Goal: Information Seeking & Learning: Learn about a topic

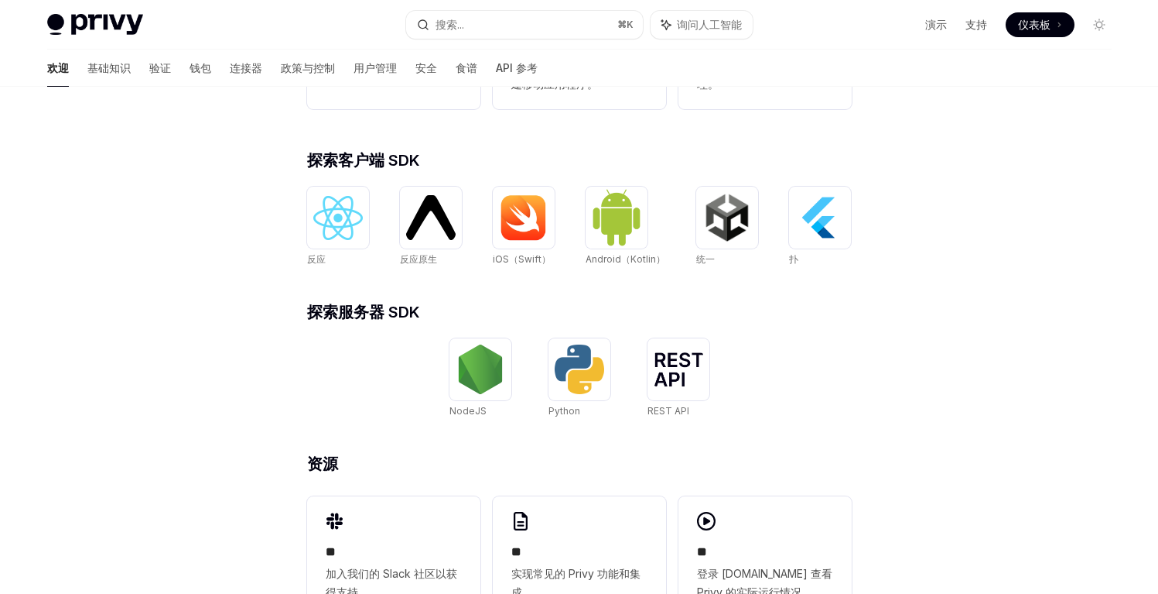
scroll to position [555, 0]
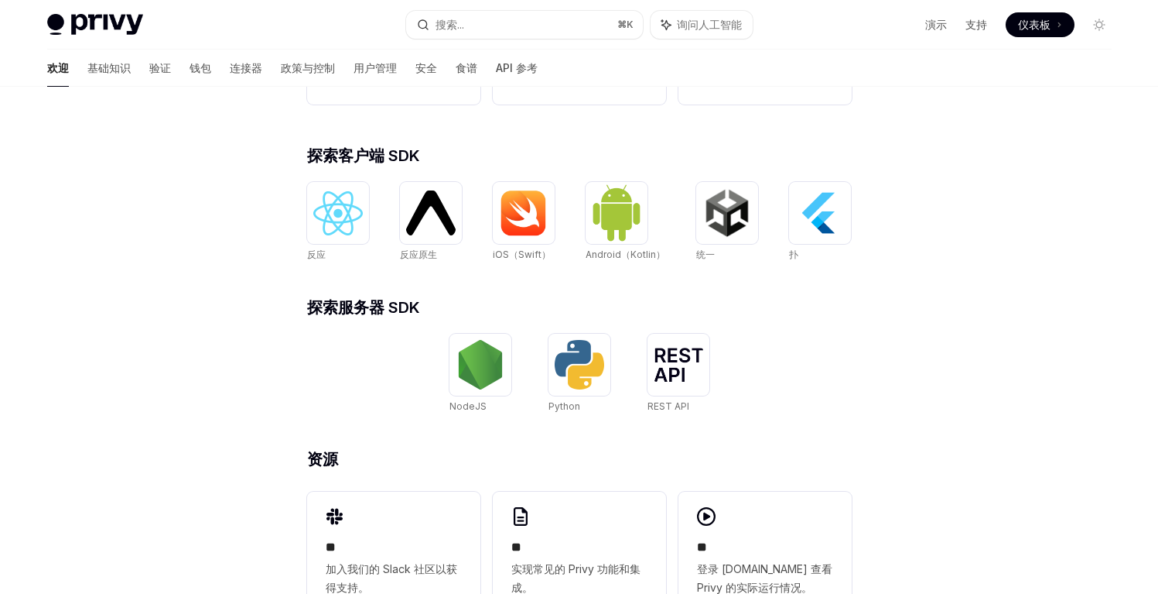
click at [1009, 274] on div "​ 使用 Privy 进行构建。 Privy 构建用户入职和钱包基础设施，通过将资产控制直接嵌入到您的产品中，实现基于加密轨道构建的更好的产品。 帮助我学习如…" at bounding box center [579, 90] width 1158 height 1117
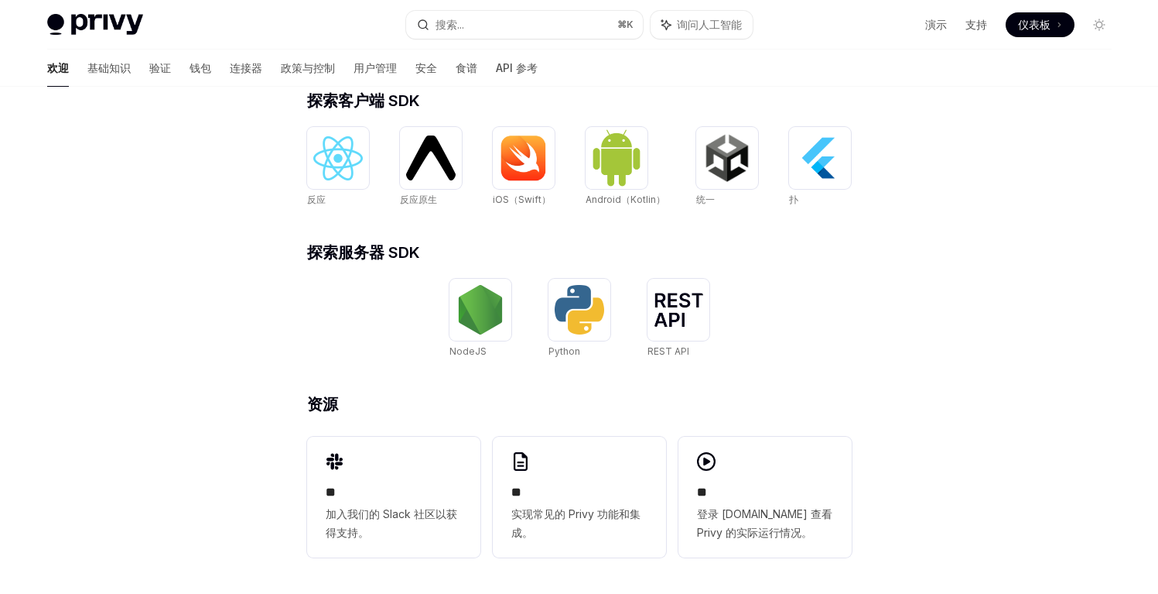
scroll to position [611, 0]
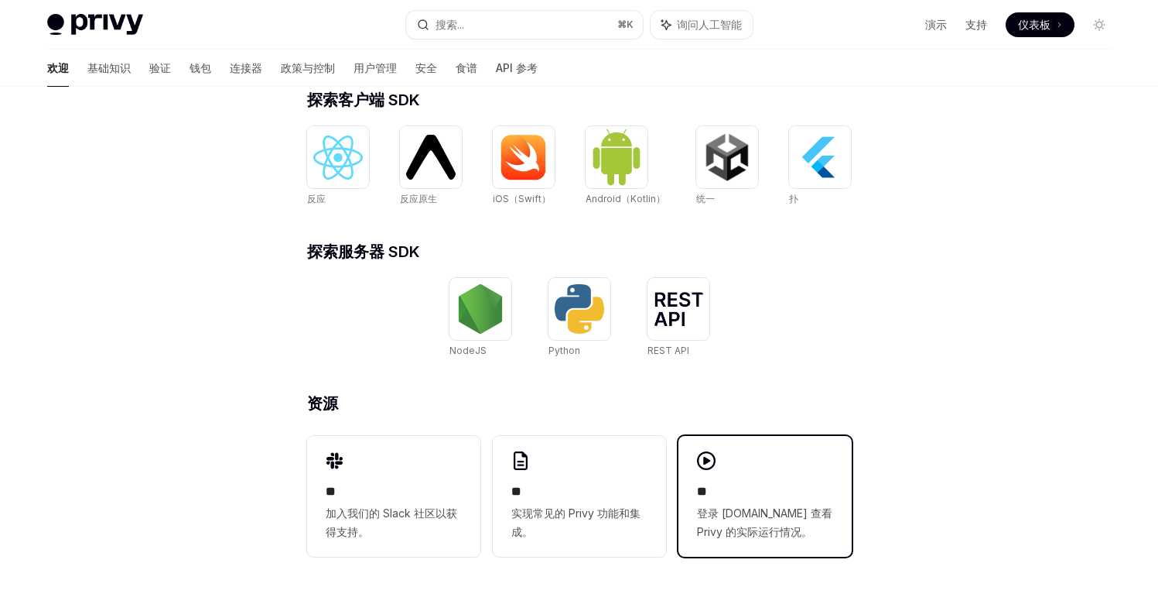
click at [830, 508] on span "登录 [DOMAIN_NAME] 查看 Privy 的实际运行情况。" at bounding box center [765, 522] width 136 height 37
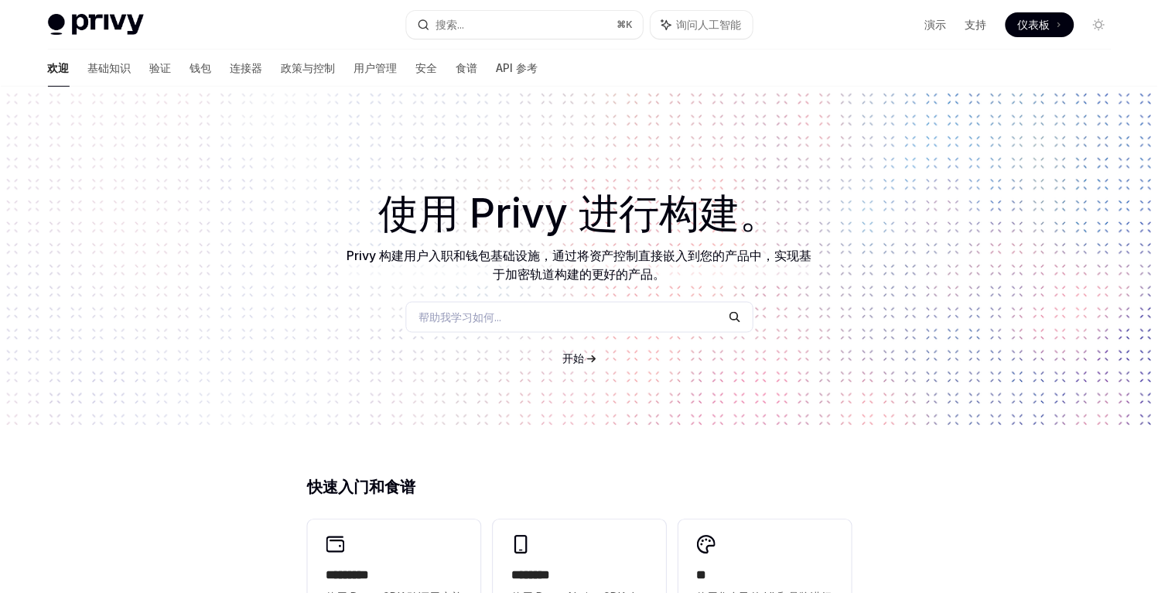
scroll to position [135, 0]
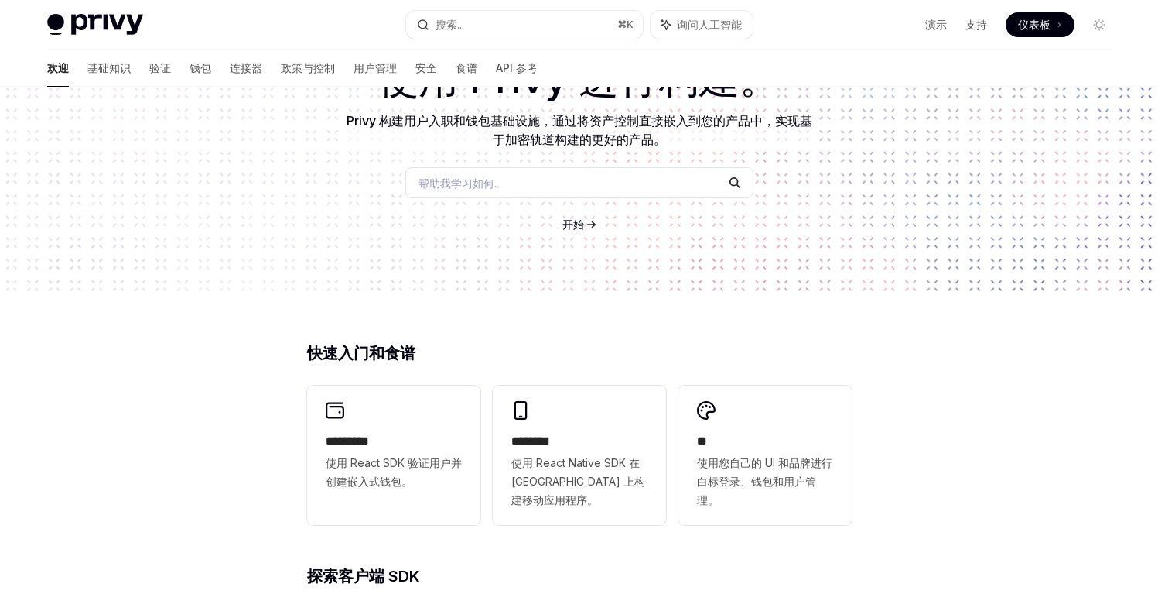
type textarea "*"
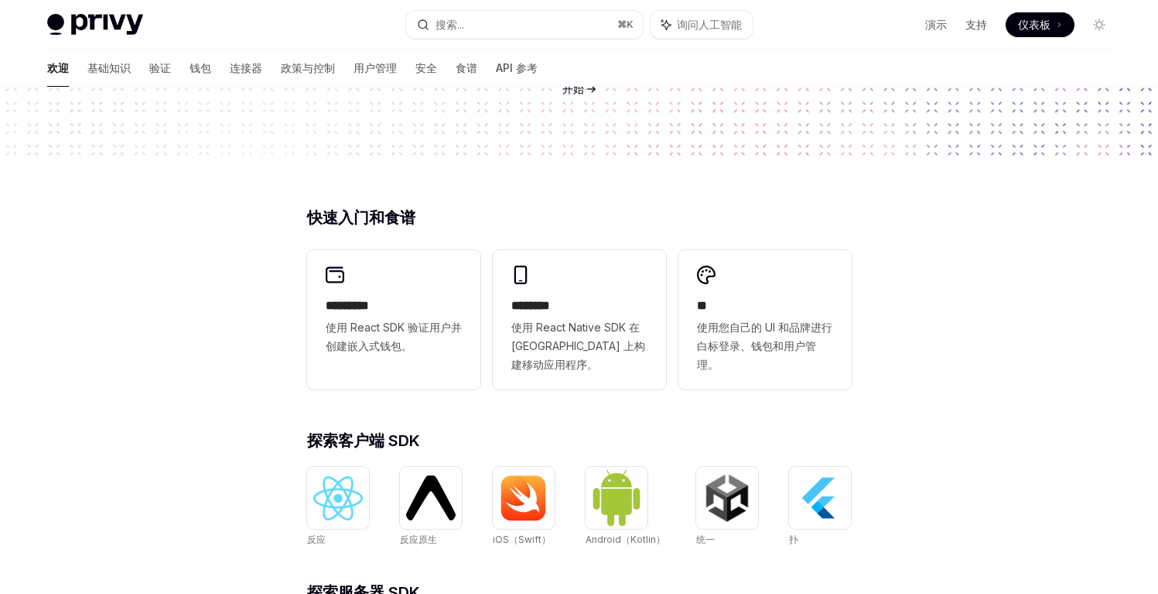
scroll to position [289, 0]
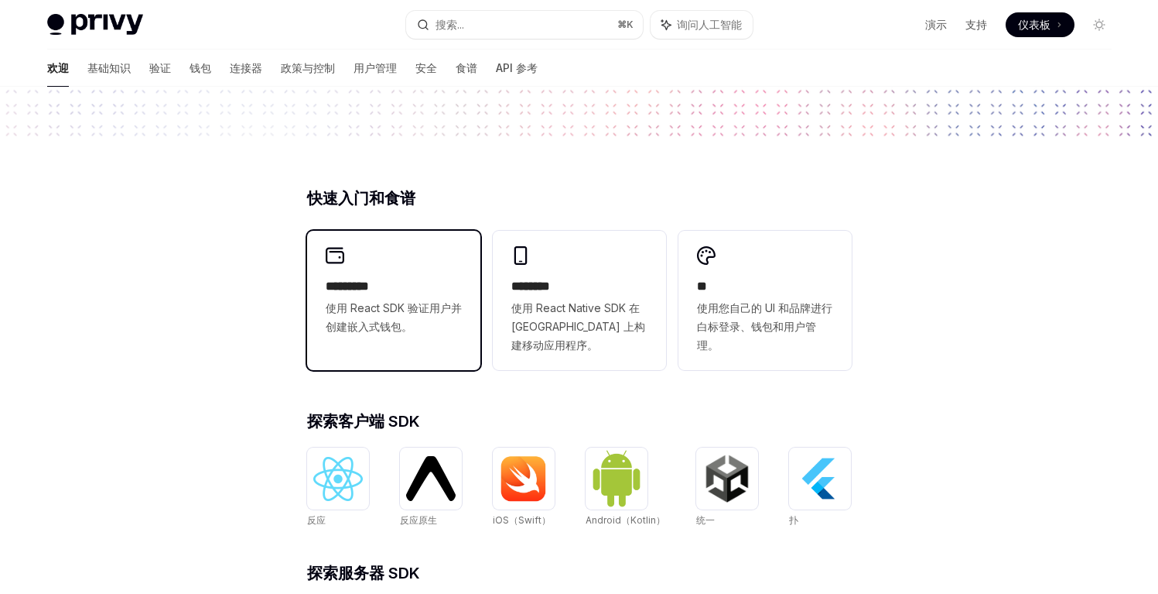
click at [414, 303] on font "使用 React SDK 验证用户并创建嵌入式钱包。" at bounding box center [394, 317] width 136 height 32
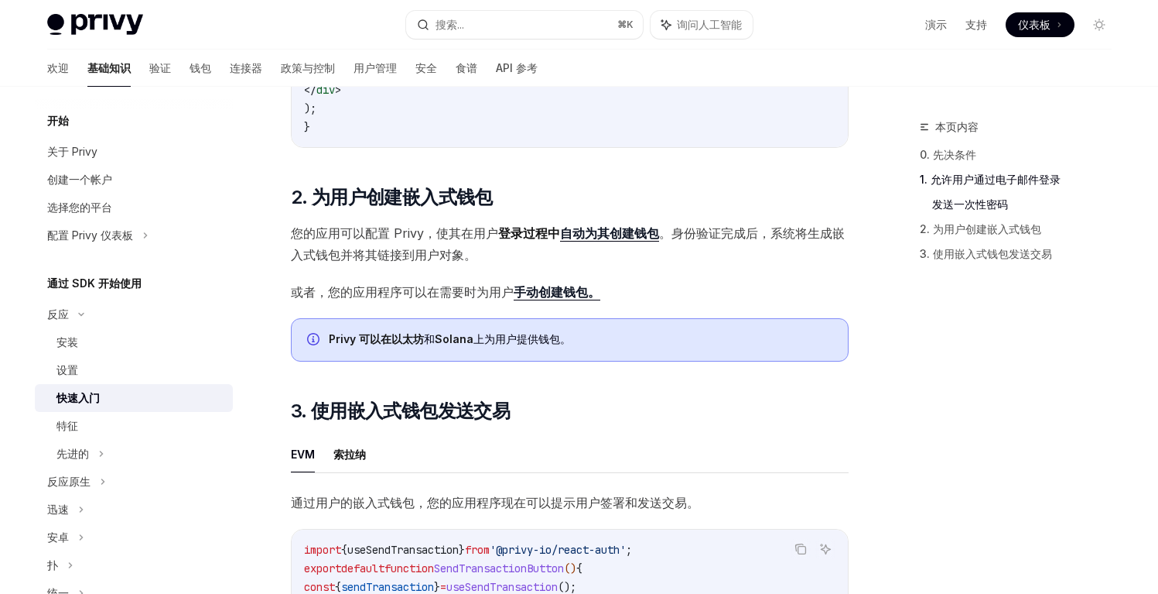
scroll to position [536, 0]
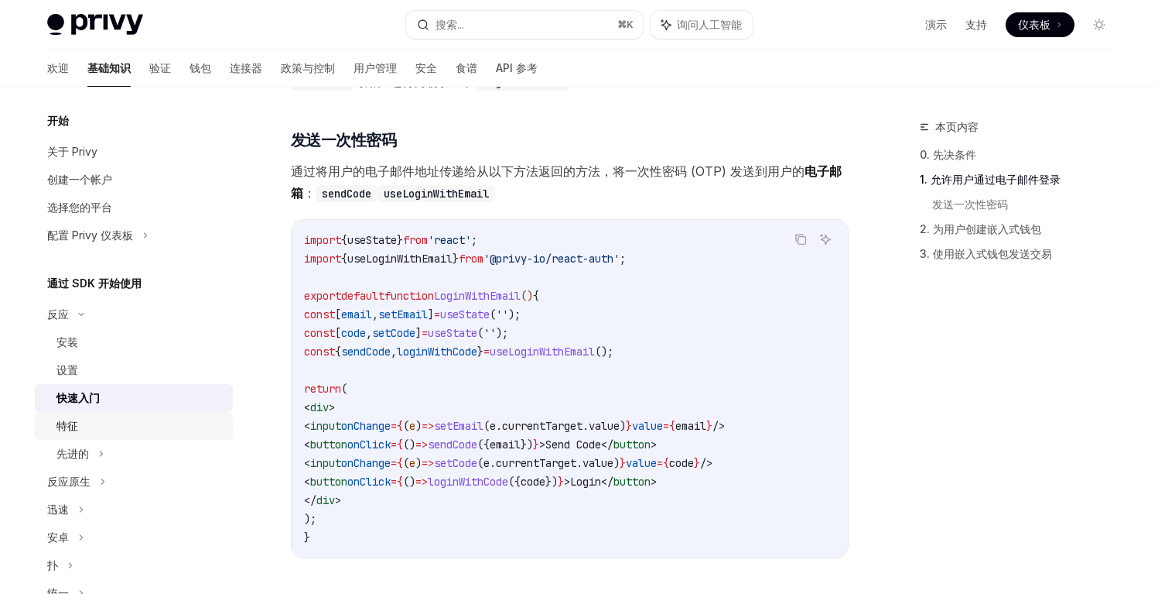
click at [80, 436] on link "特征" at bounding box center [134, 426] width 198 height 28
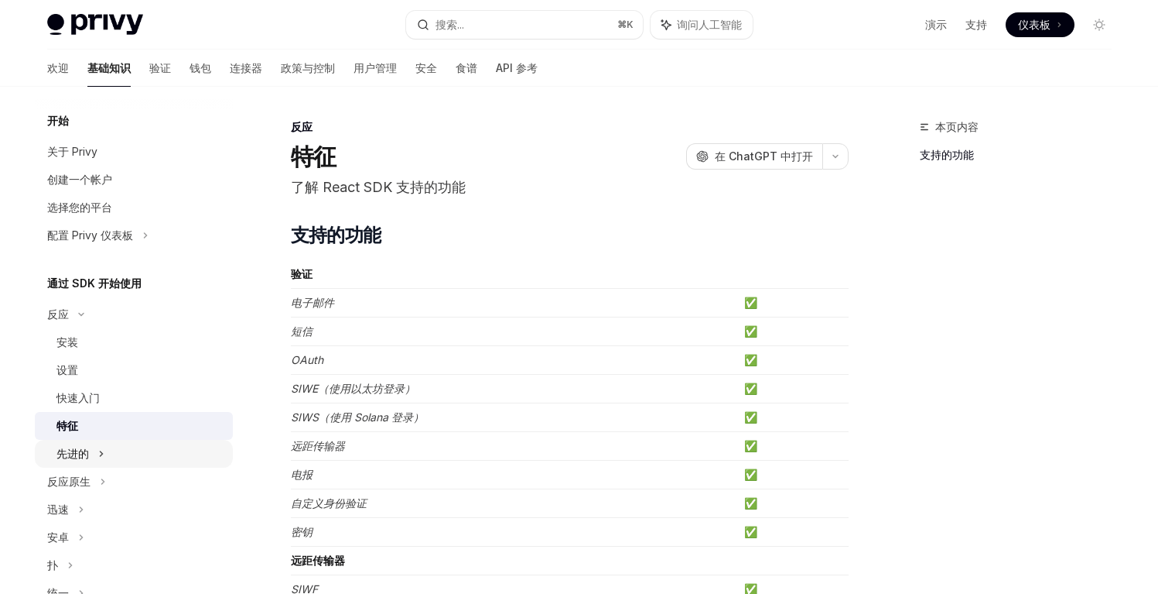
click at [77, 458] on font "先进的" at bounding box center [72, 453] width 33 height 13
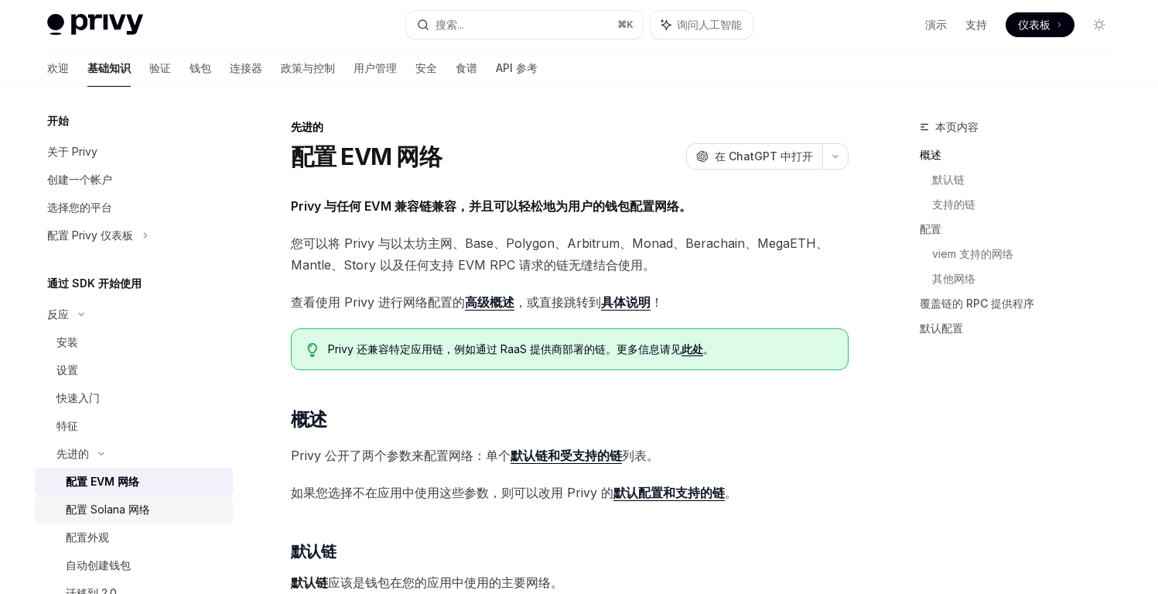
click at [138, 505] on font "配置 Solana 网络" at bounding box center [108, 508] width 84 height 13
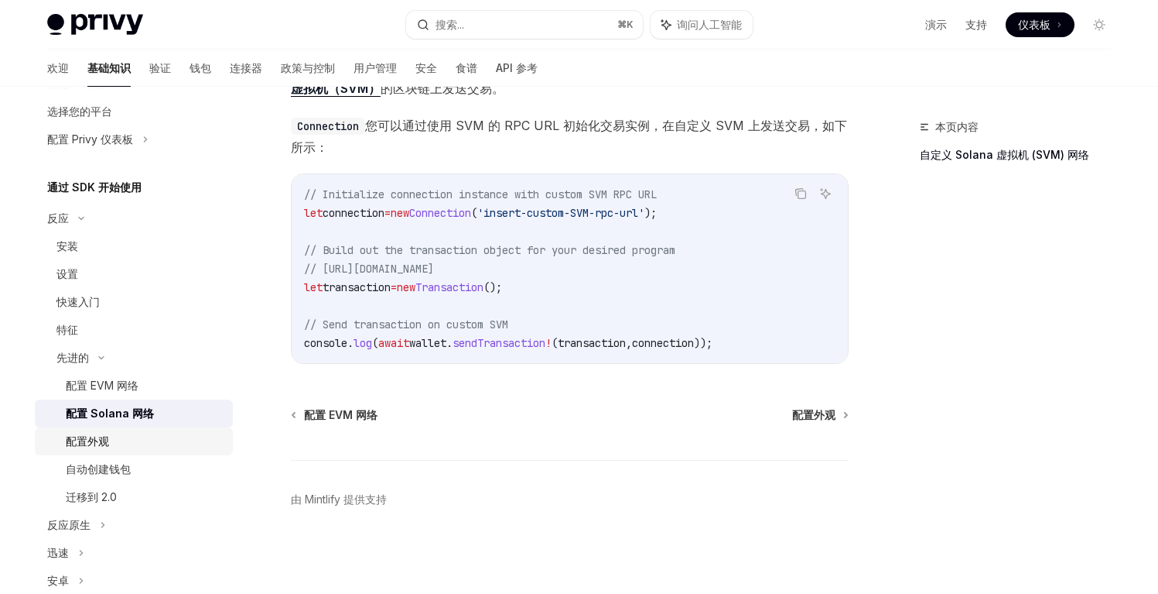
scroll to position [57, 0]
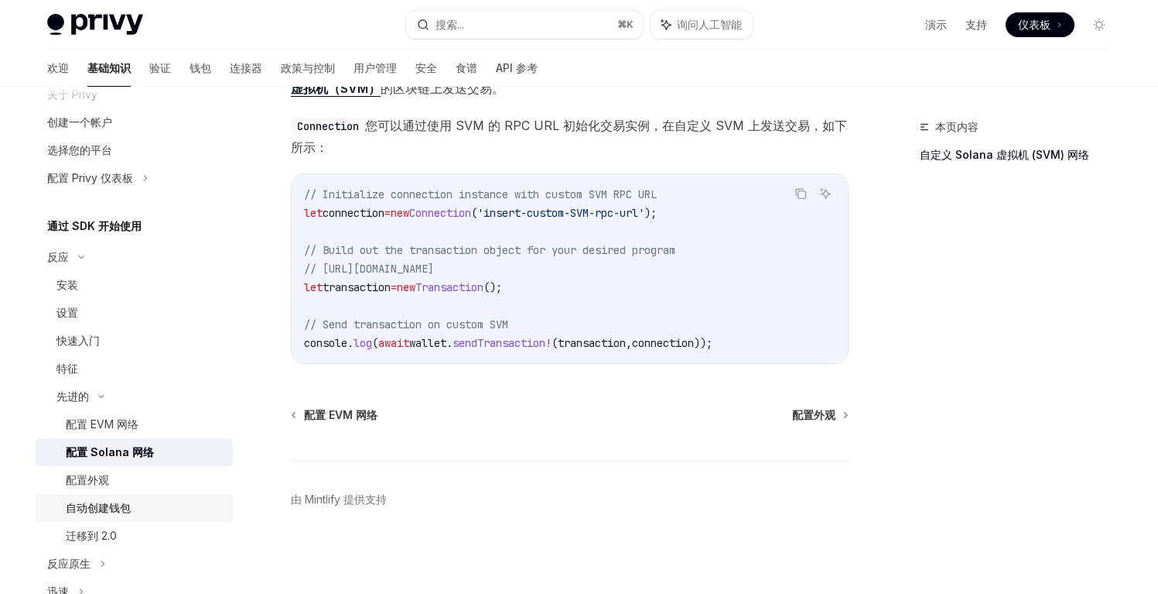
click at [125, 502] on font "自动创建钱包" at bounding box center [98, 507] width 65 height 13
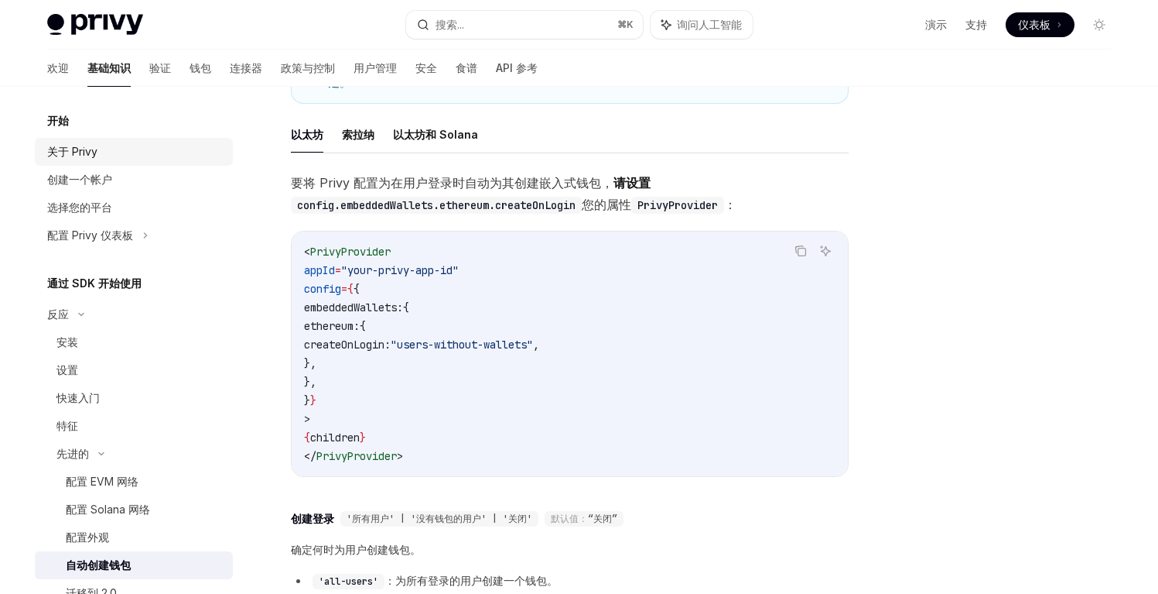
click at [170, 147] on div "关于 Privy" at bounding box center [135, 151] width 176 height 19
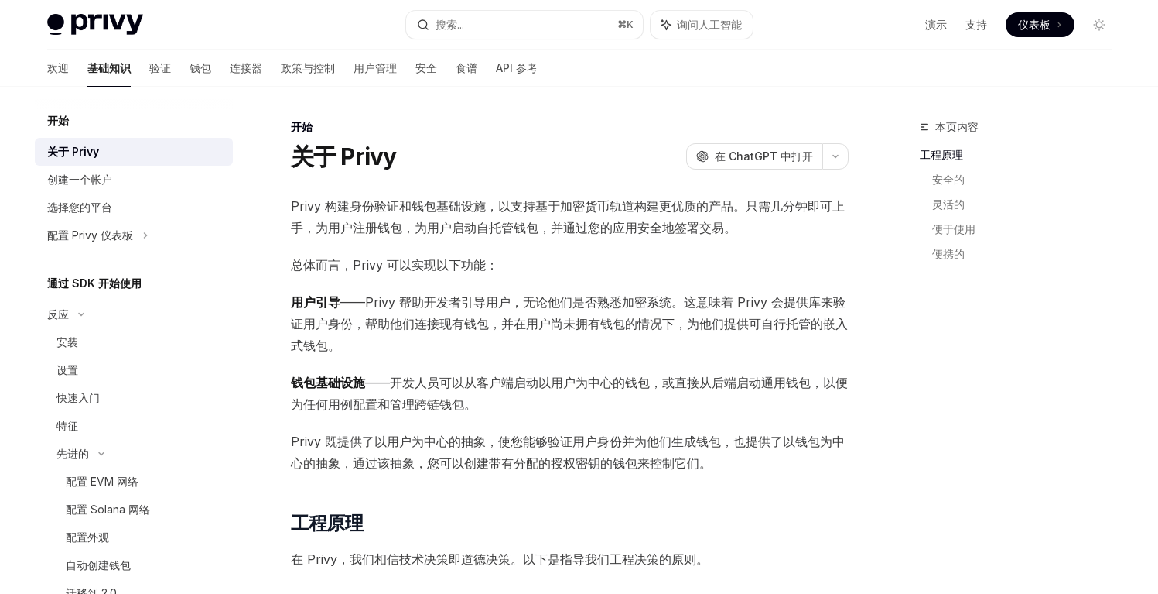
click at [106, 62] on div "欢迎 基础知识 验证 钱包 连接器 政策与控制 用户管理 安全 食谱 API 参考" at bounding box center [292, 68] width 491 height 37
click at [149, 68] on font "验证" at bounding box center [160, 67] width 22 height 13
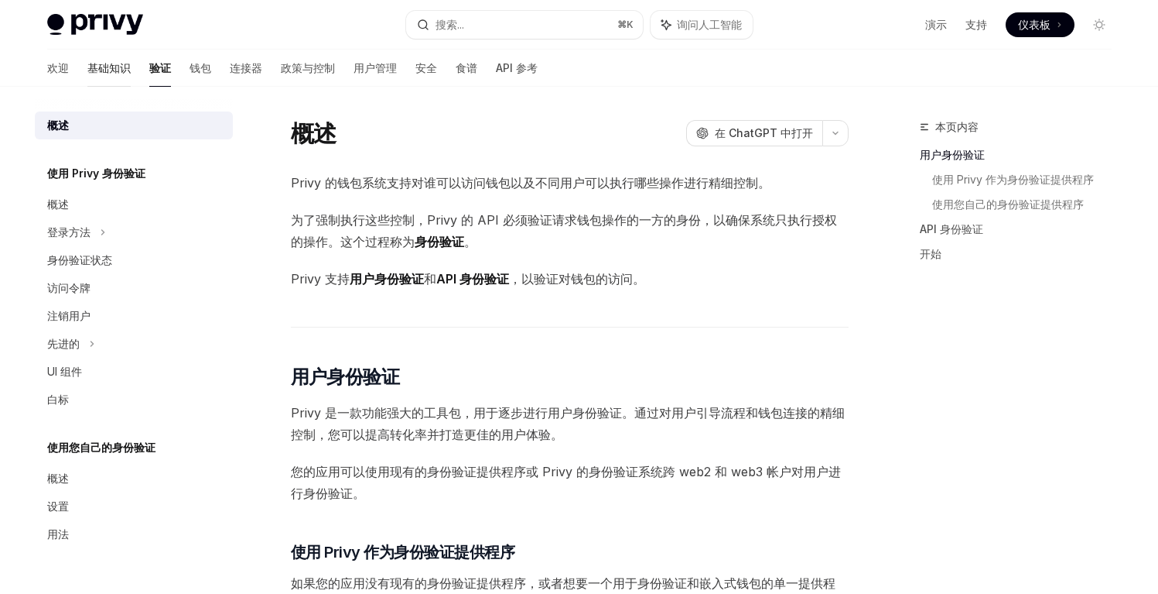
click at [87, 67] on font "基础知识" at bounding box center [108, 67] width 43 height 13
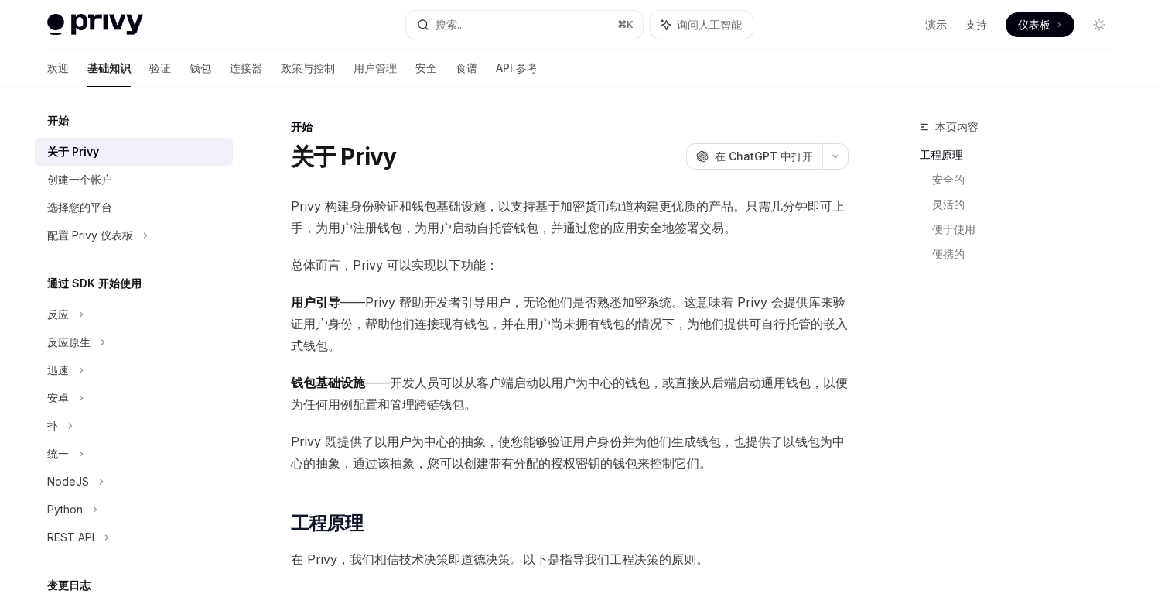
click at [90, 116] on div "开始" at bounding box center [134, 120] width 198 height 19
click at [65, 126] on font "开始" at bounding box center [58, 120] width 22 height 13
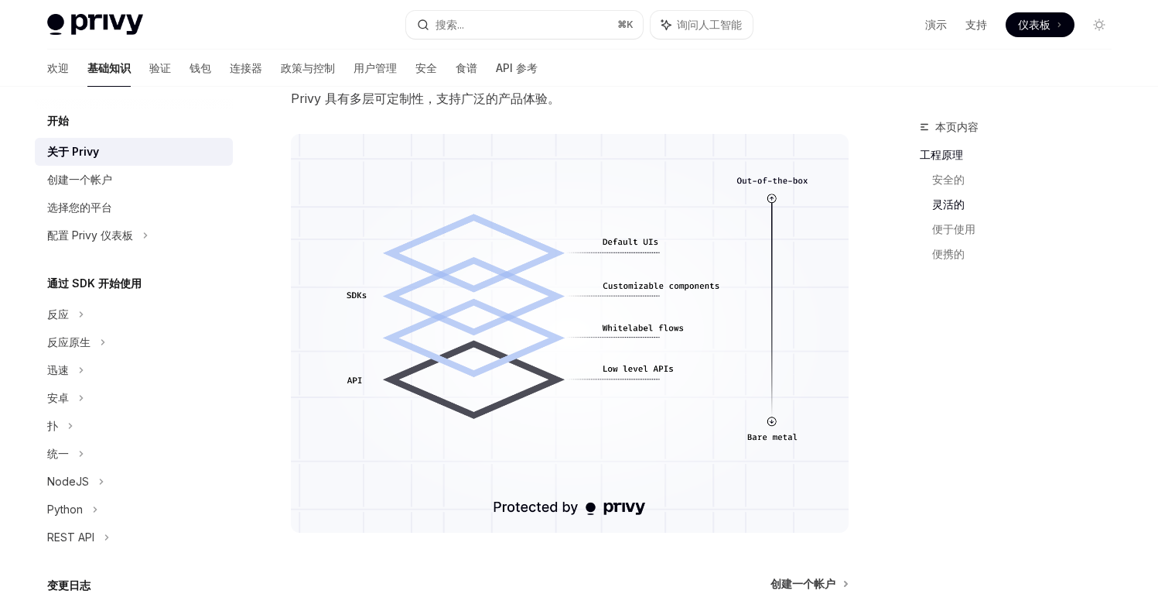
scroll to position [1193, 0]
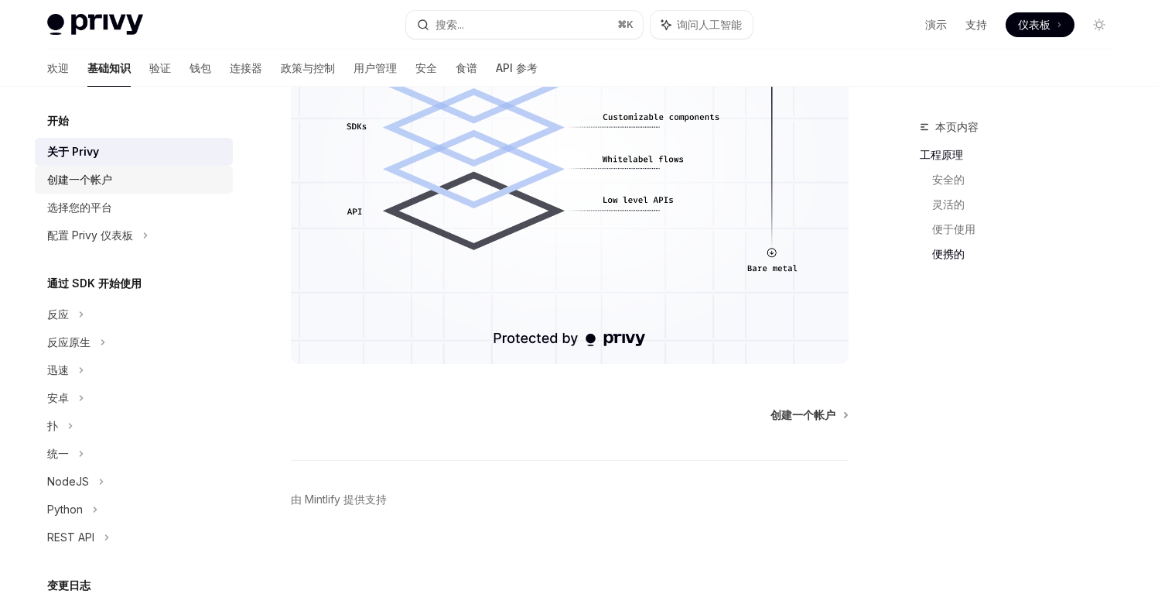
click at [132, 183] on div "创建一个帐户" at bounding box center [135, 179] width 176 height 19
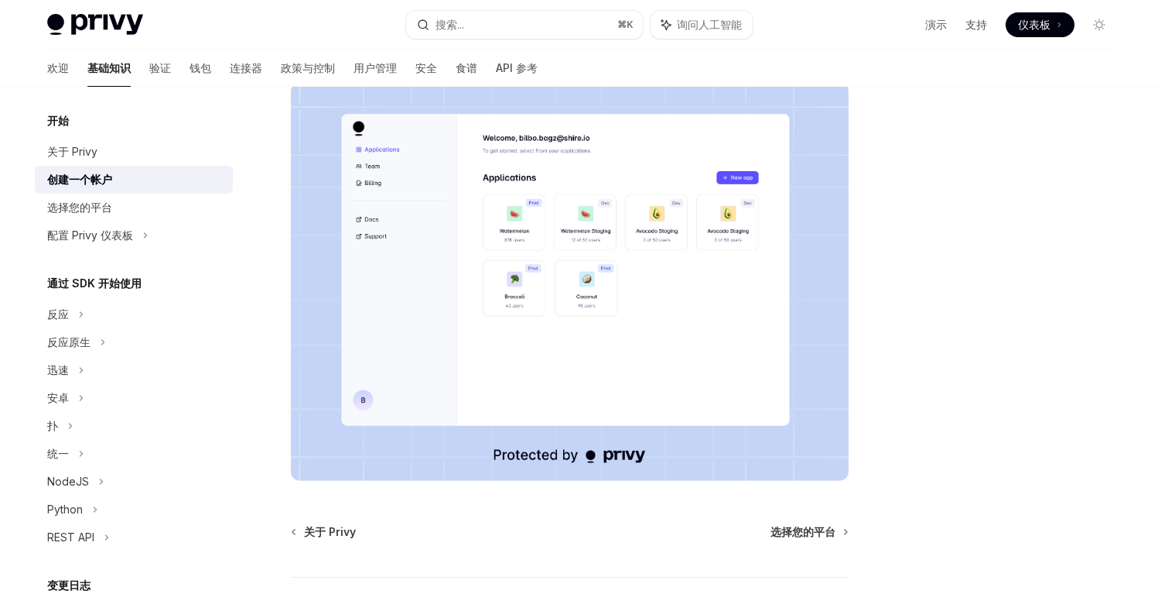
scroll to position [214, 0]
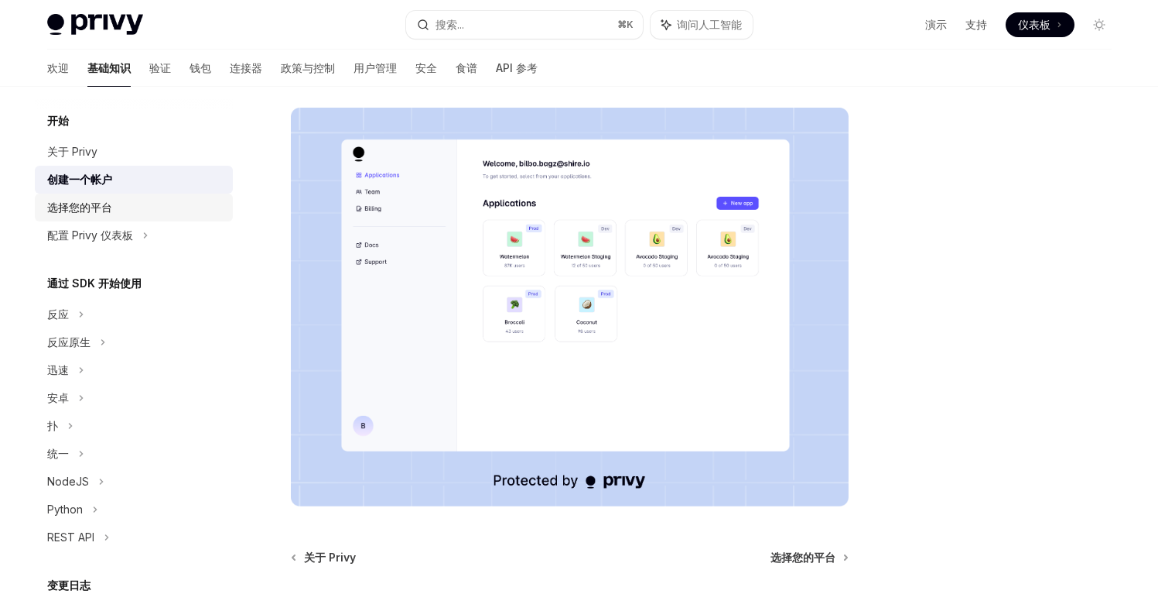
click at [120, 204] on div "选择您的平台" at bounding box center [135, 207] width 176 height 19
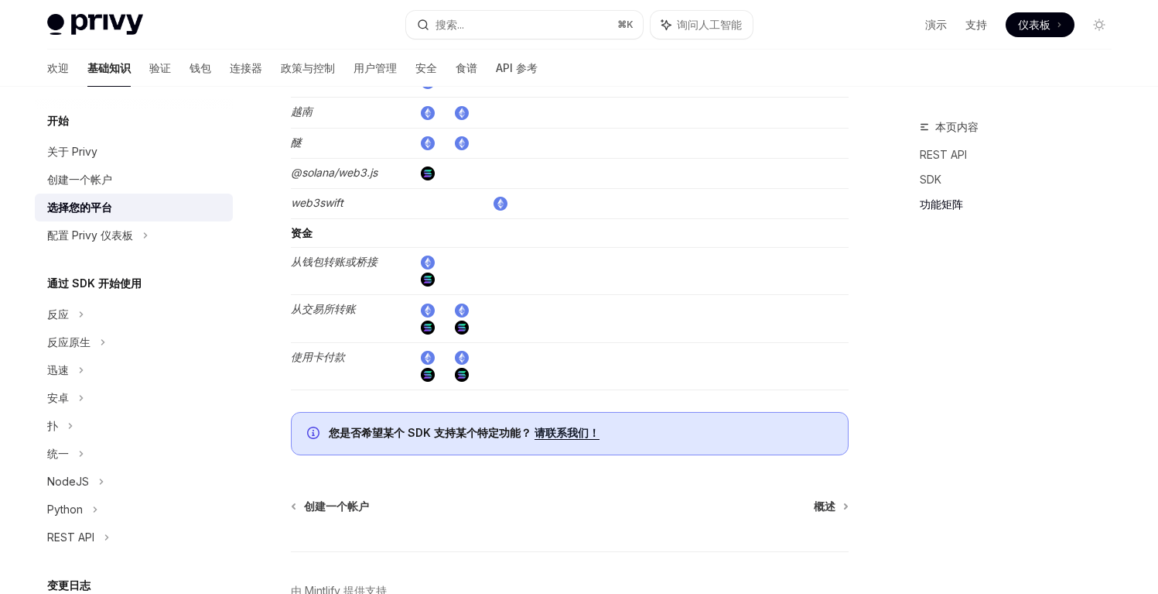
scroll to position [2705, 0]
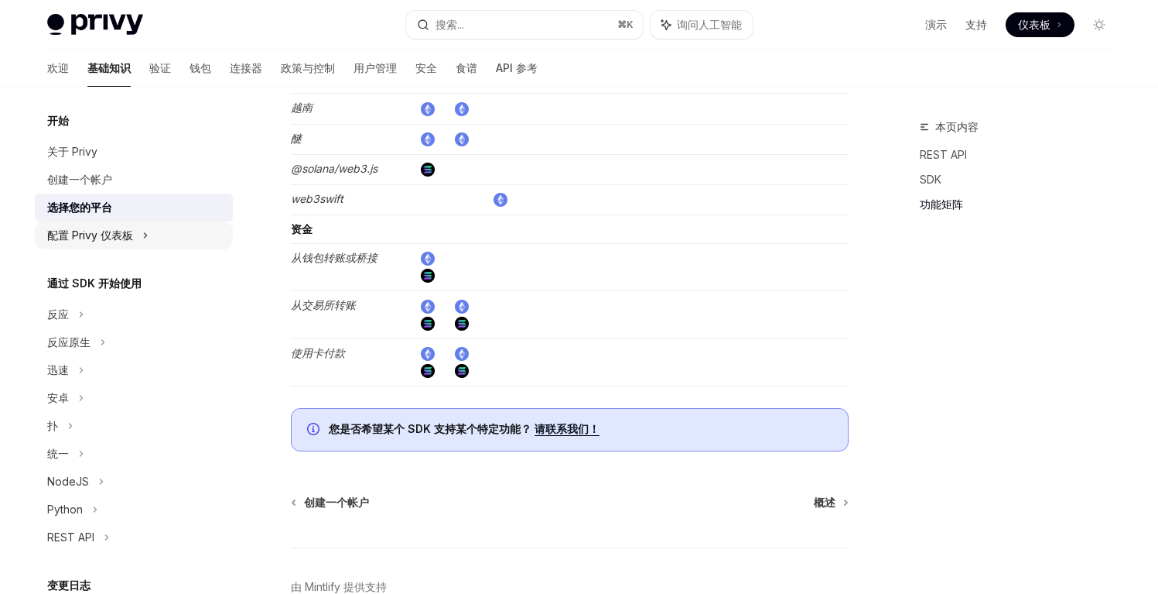
click at [187, 240] on div "配置 Privy 仪表板" at bounding box center [134, 235] width 198 height 28
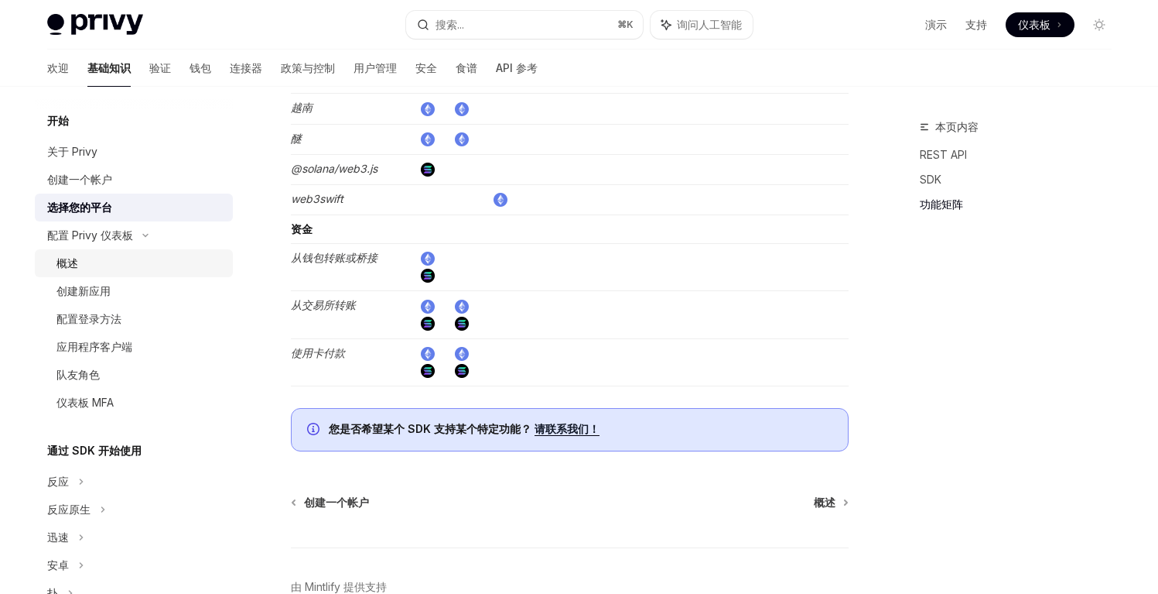
click at [150, 255] on div "概述" at bounding box center [139, 263] width 167 height 19
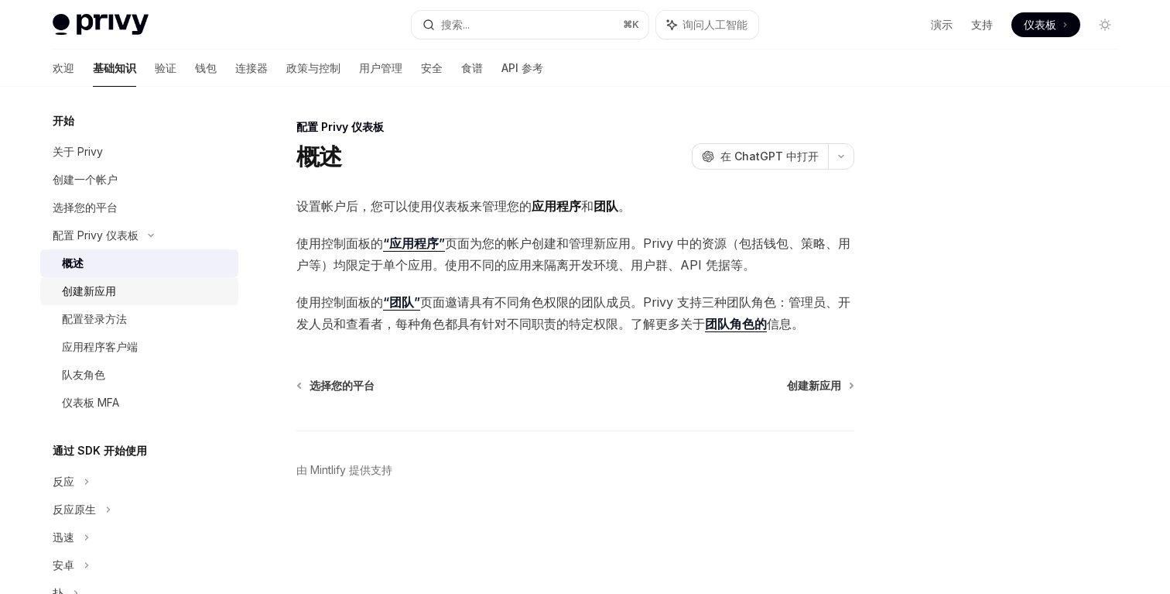
click at [127, 279] on link "创建新应用" at bounding box center [139, 291] width 198 height 28
type textarea "*"
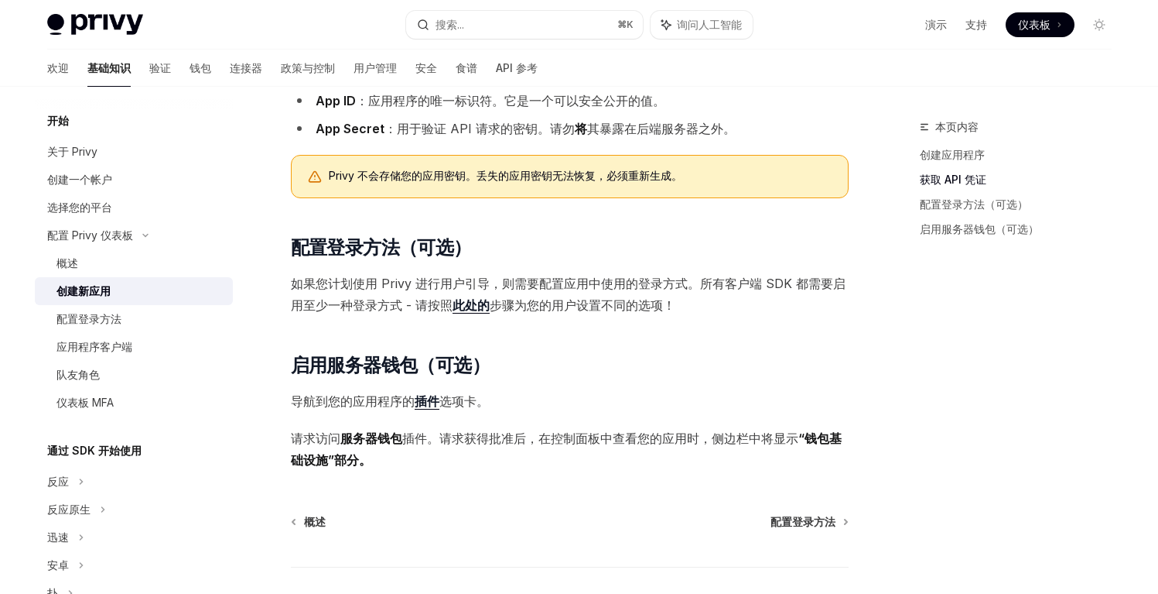
scroll to position [557, 0]
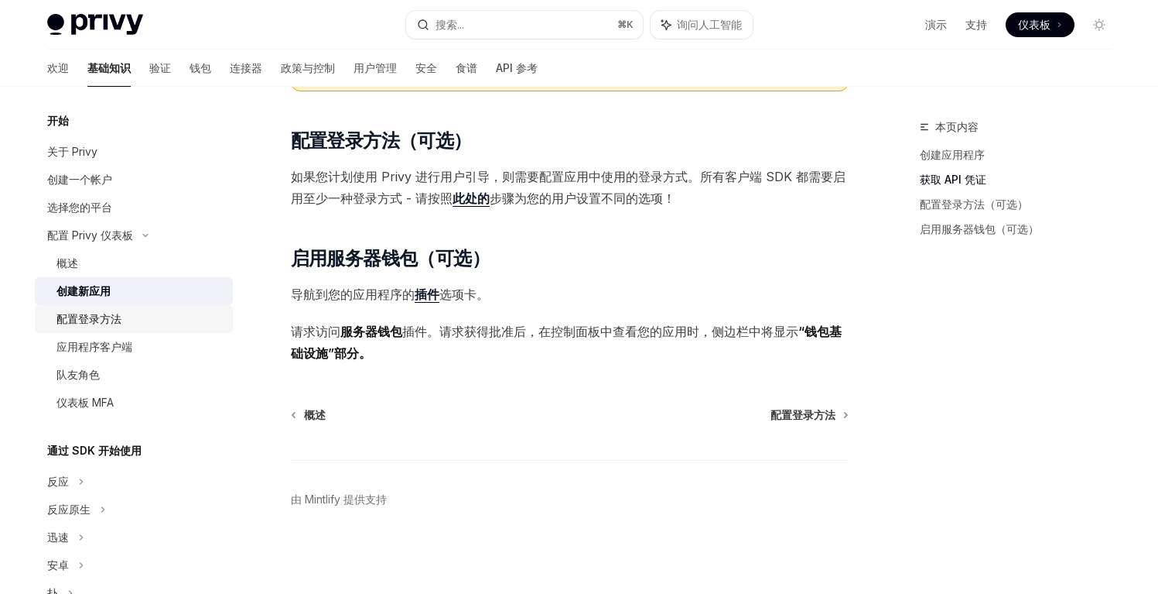
click at [142, 320] on div "配置登录方法" at bounding box center [139, 319] width 167 height 19
click at [97, 318] on font "配置登录方法" at bounding box center [88, 318] width 65 height 13
click at [115, 320] on font "配置登录方法" at bounding box center [88, 318] width 65 height 13
click at [107, 343] on font "应用程序客户端" at bounding box center [94, 346] width 76 height 13
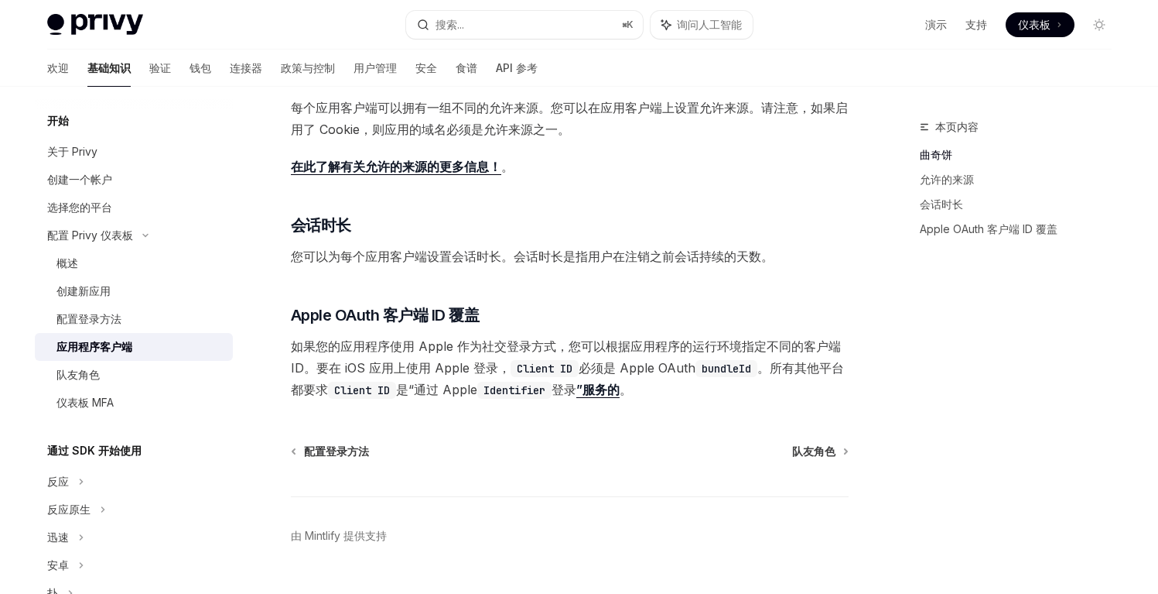
scroll to position [557, 0]
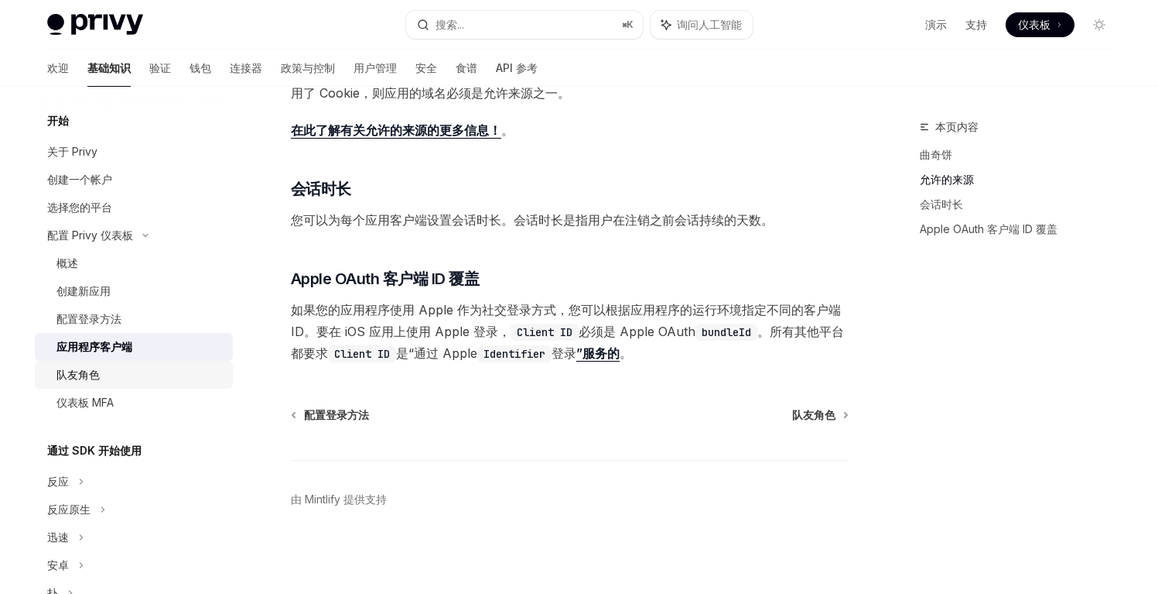
click at [159, 373] on div "队友角色" at bounding box center [139, 374] width 167 height 19
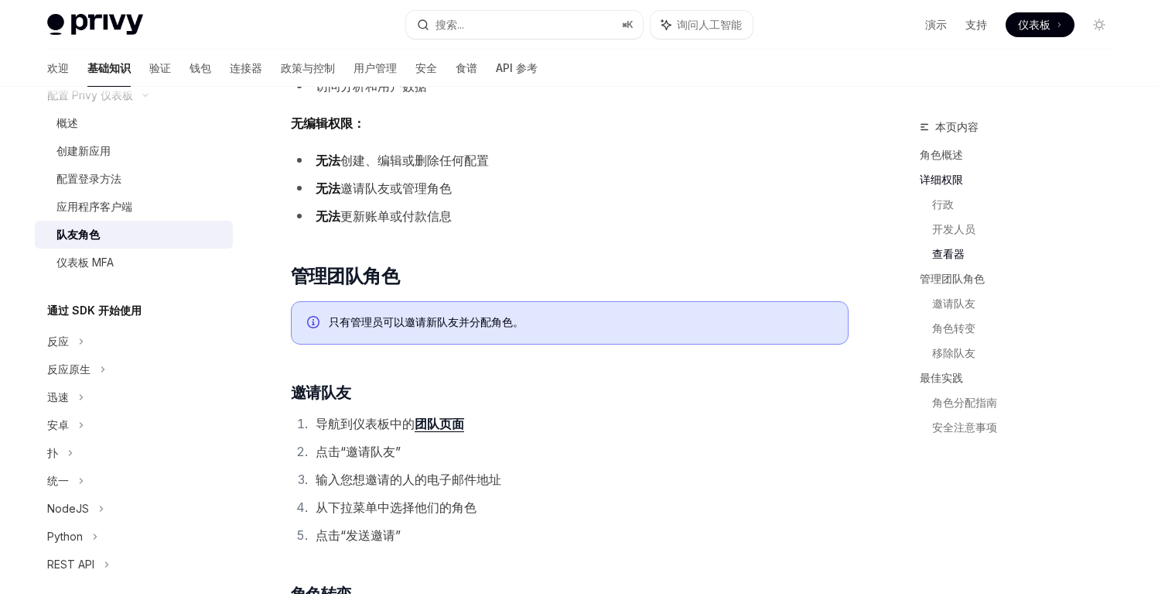
scroll to position [144, 0]
click at [132, 317] on div "通过 SDK 开始使用 反应 反应原生 迅速 [PERSON_NAME] 扑 统一 NodeJS Python REST API" at bounding box center [134, 435] width 198 height 277
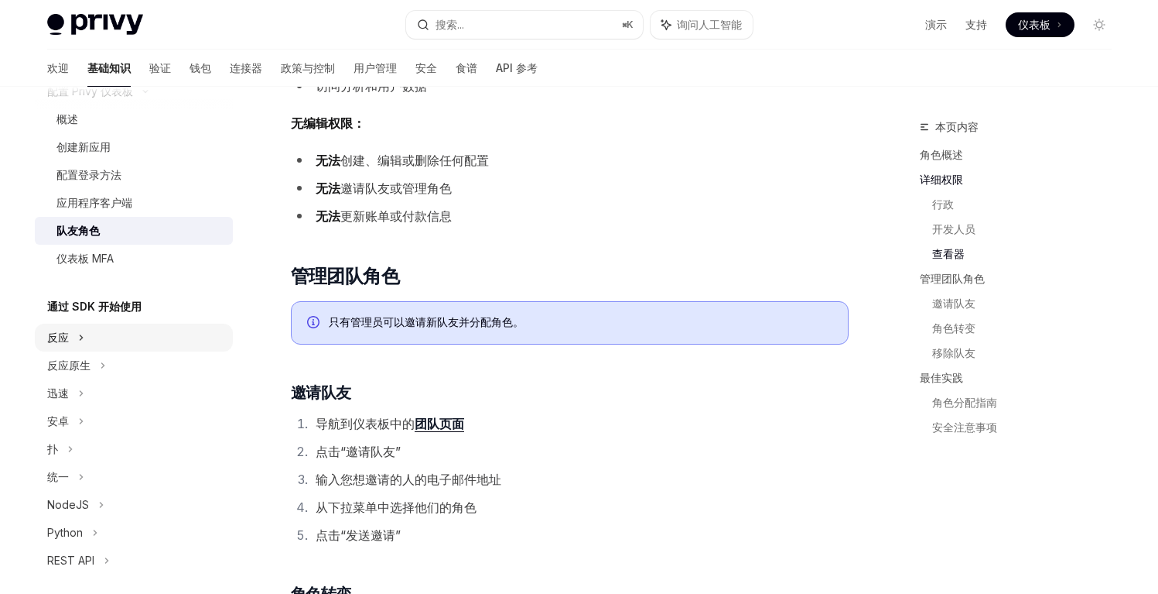
click at [115, 327] on div "反应" at bounding box center [134, 337] width 198 height 28
click at [103, 364] on div "安装" at bounding box center [139, 365] width 167 height 19
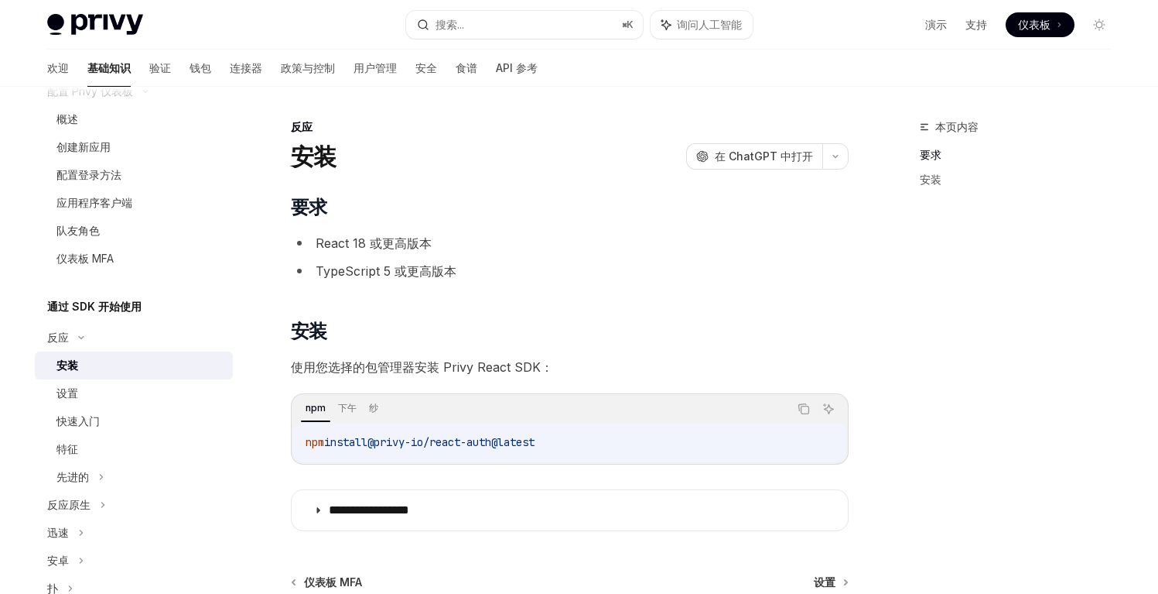
scroll to position [167, 0]
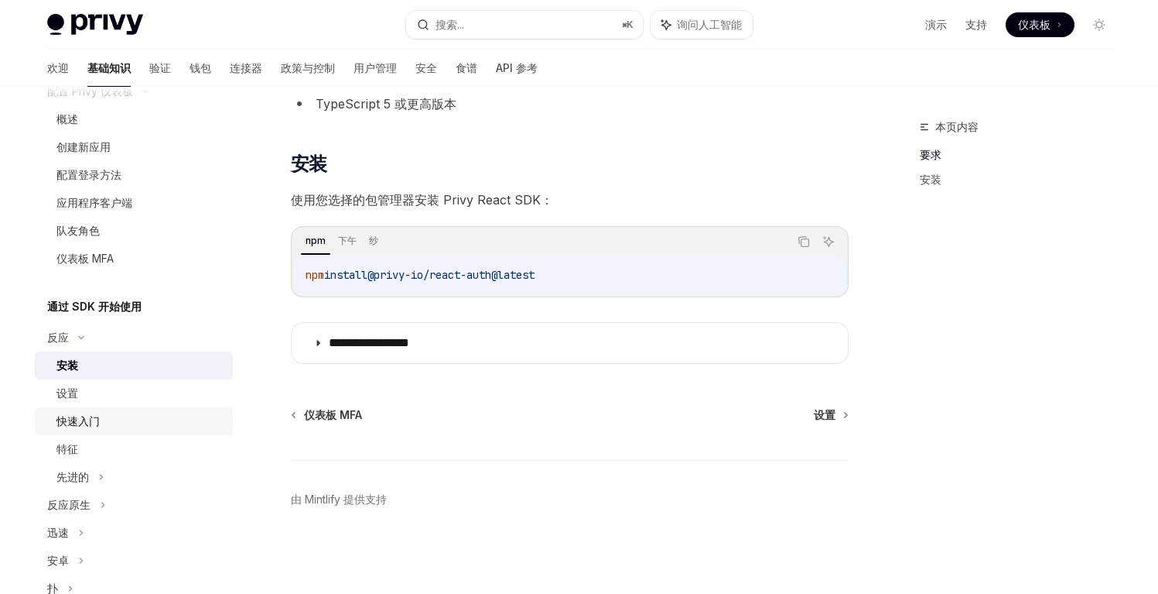
click at [139, 424] on div "快速入门" at bounding box center [139, 421] width 167 height 19
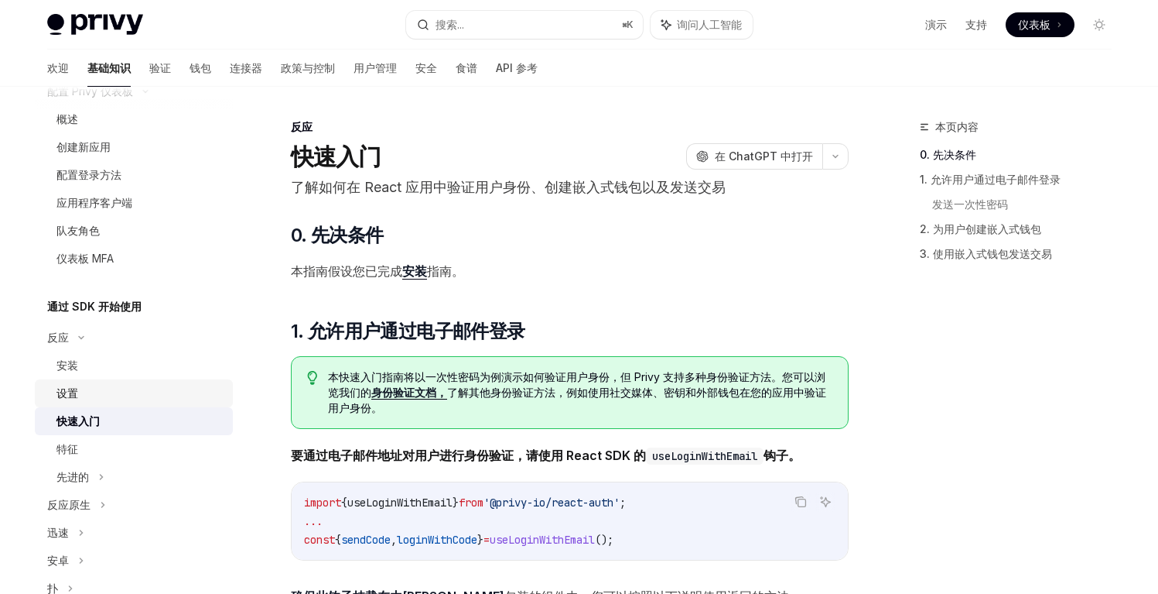
click at [149, 403] on link "设置" at bounding box center [134, 393] width 198 height 28
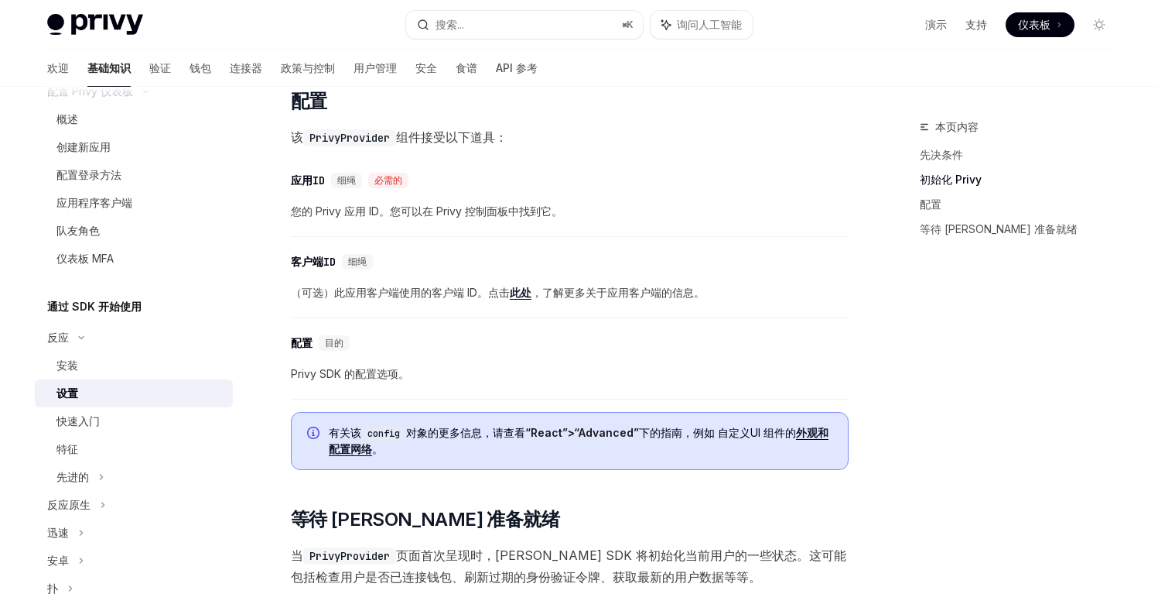
scroll to position [1004, 0]
click at [133, 417] on div "快速入门" at bounding box center [139, 421] width 167 height 19
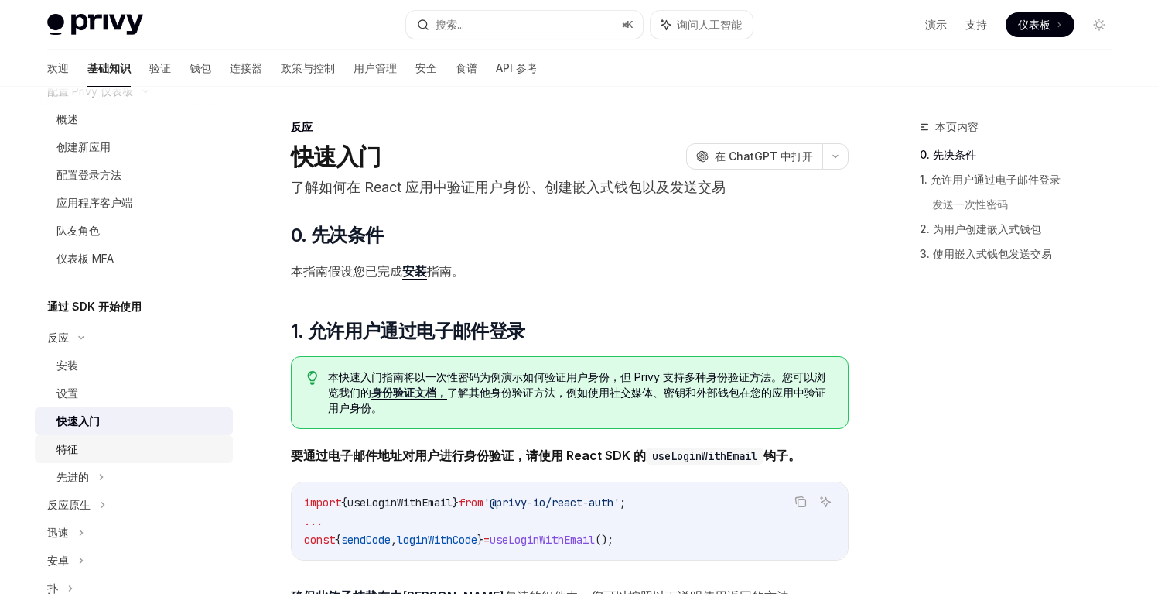
click at [137, 442] on div "特征" at bounding box center [139, 449] width 167 height 19
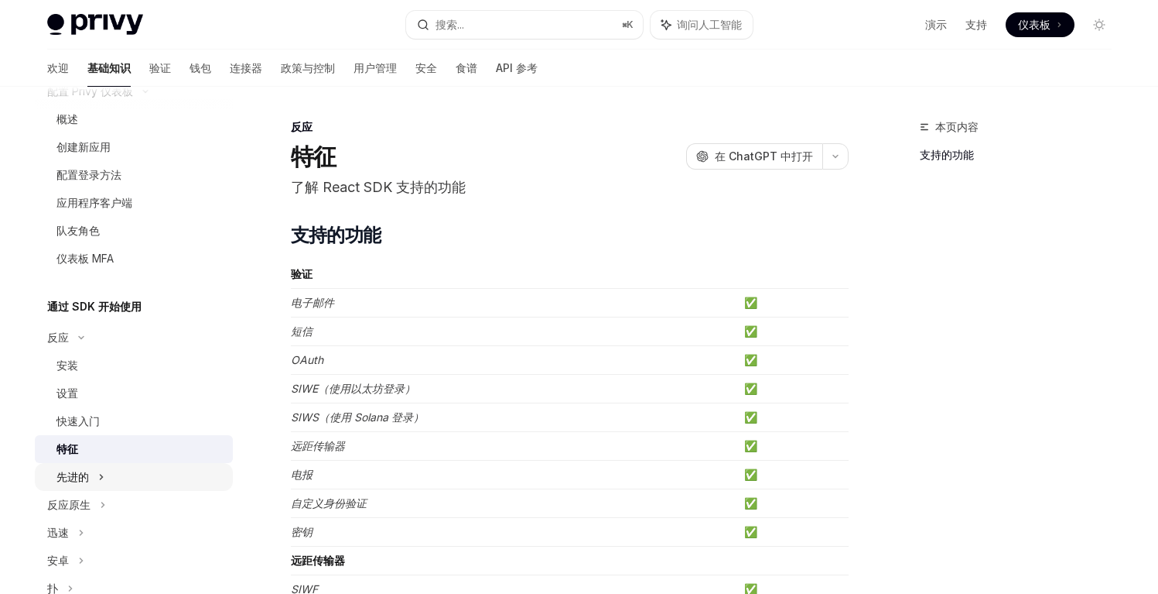
click at [133, 473] on div "先进的" at bounding box center [134, 477] width 198 height 28
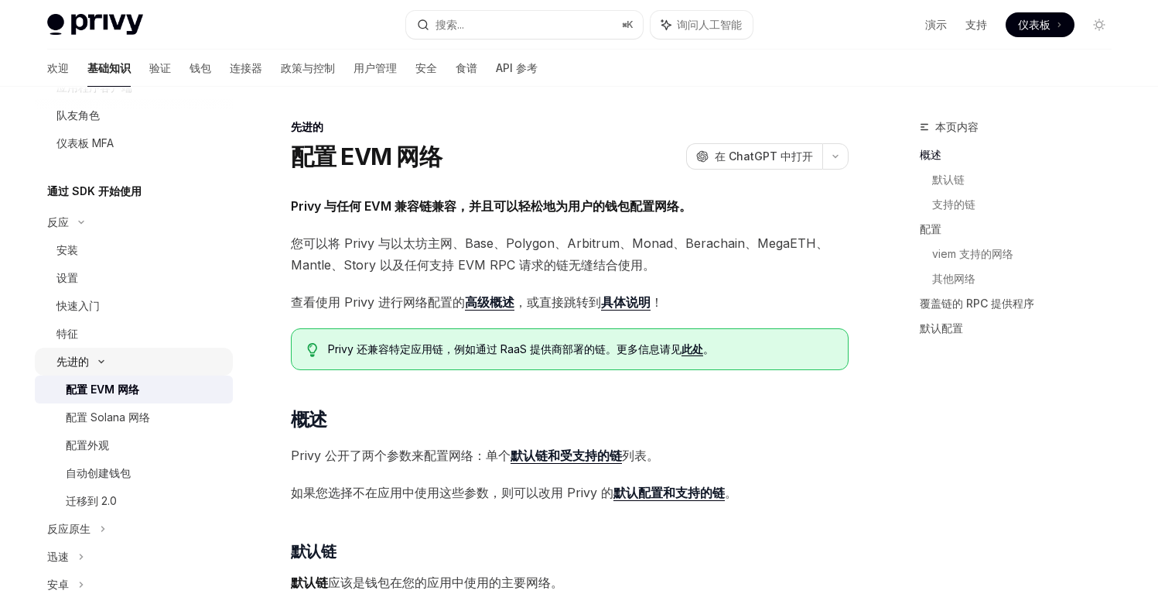
scroll to position [262, 0]
click at [128, 444] on div "配置外观" at bounding box center [145, 442] width 158 height 19
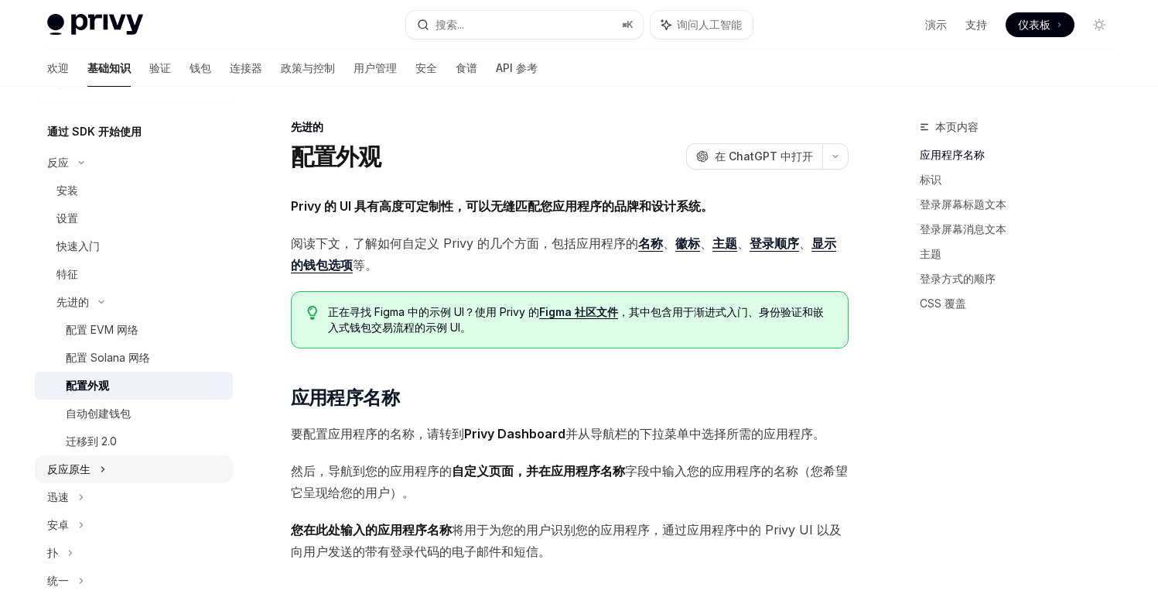
scroll to position [334, 0]
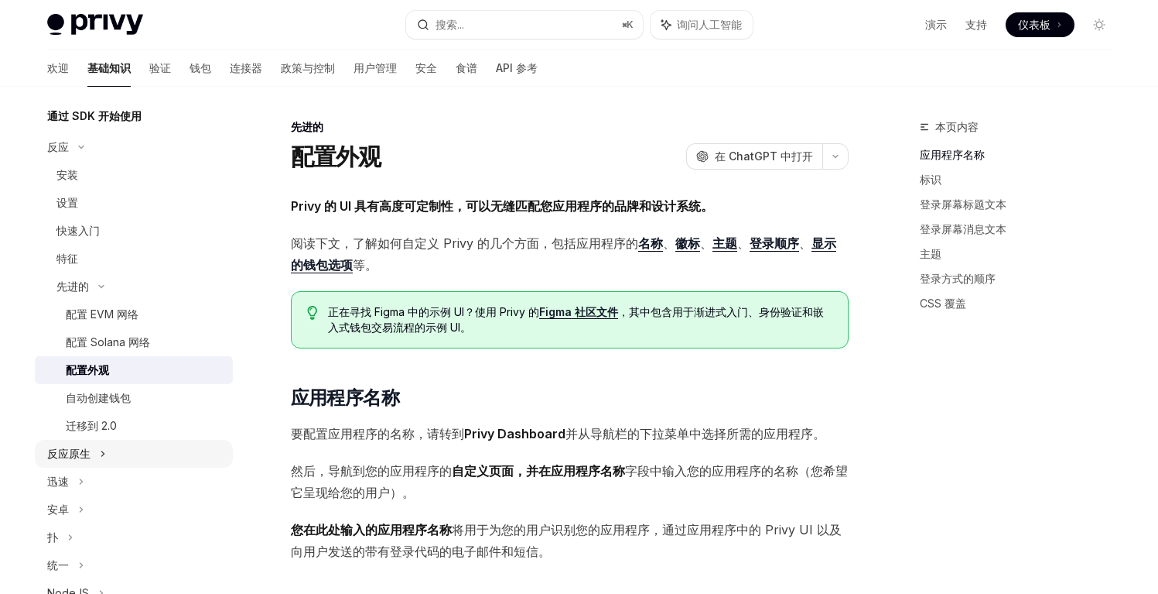
click at [137, 454] on div "反应原生" at bounding box center [134, 454] width 198 height 28
click at [116, 477] on div "安装" at bounding box center [139, 481] width 167 height 19
click at [67, 479] on font "安装" at bounding box center [67, 480] width 22 height 13
click at [67, 500] on div "设置" at bounding box center [67, 509] width 22 height 19
click at [67, 476] on font "安装" at bounding box center [67, 480] width 22 height 13
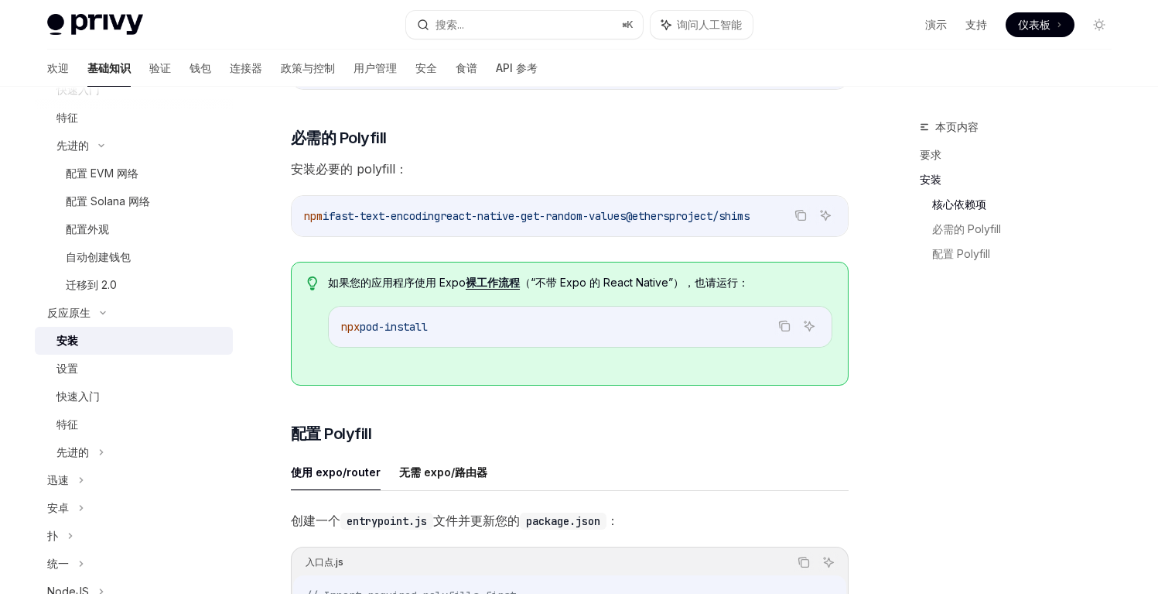
scroll to position [743, 0]
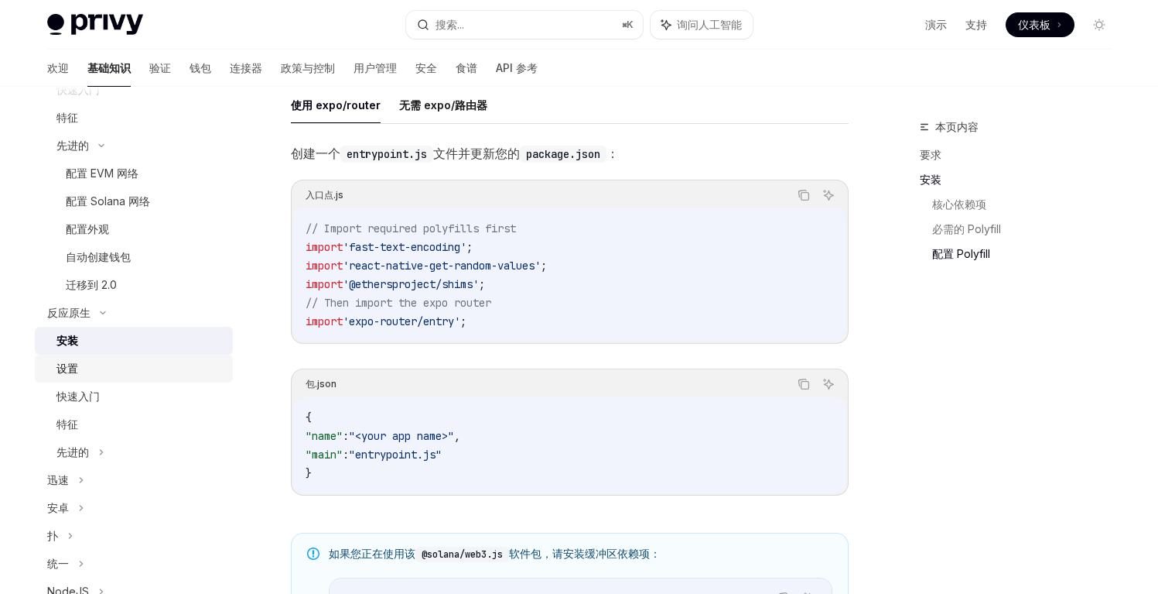
click at [140, 362] on div "设置" at bounding box center [139, 368] width 167 height 19
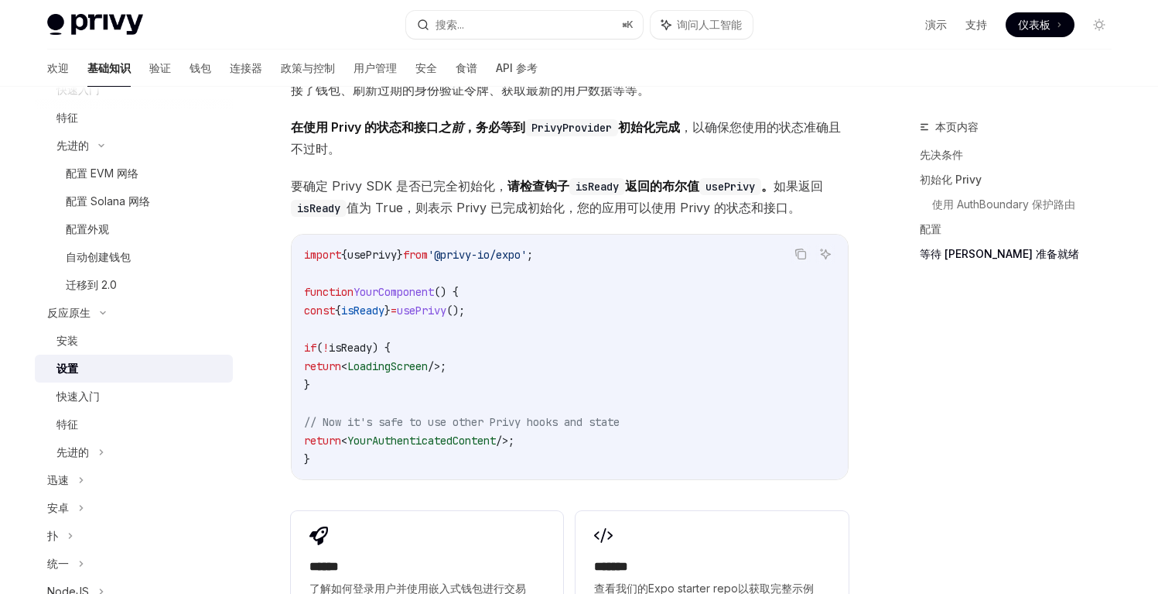
scroll to position [1175, 0]
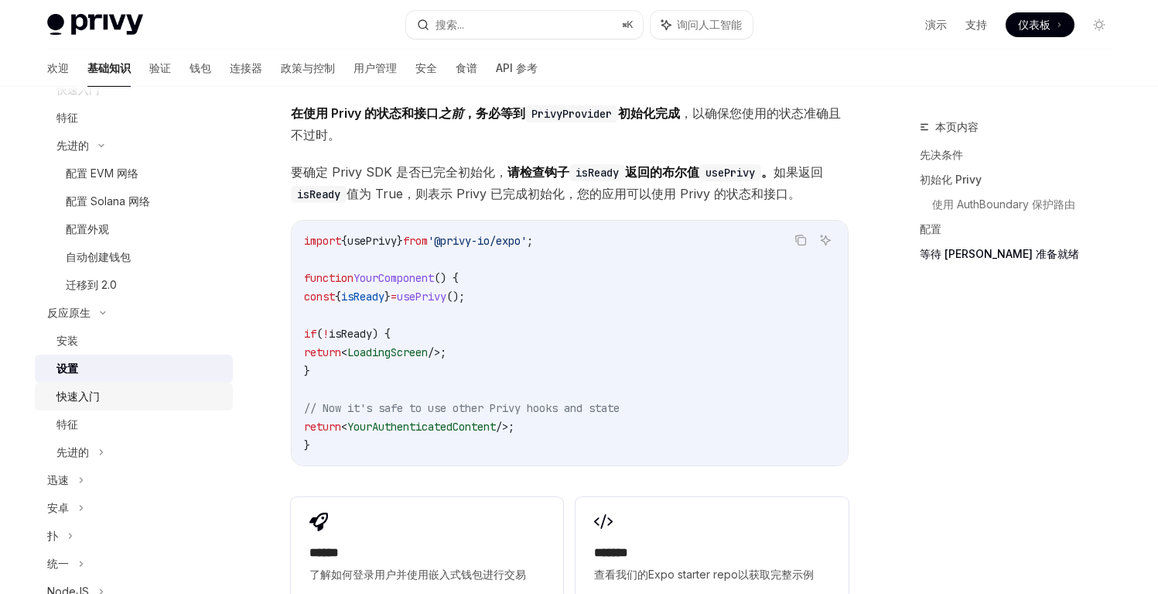
click at [147, 405] on div "快速入门" at bounding box center [139, 396] width 167 height 19
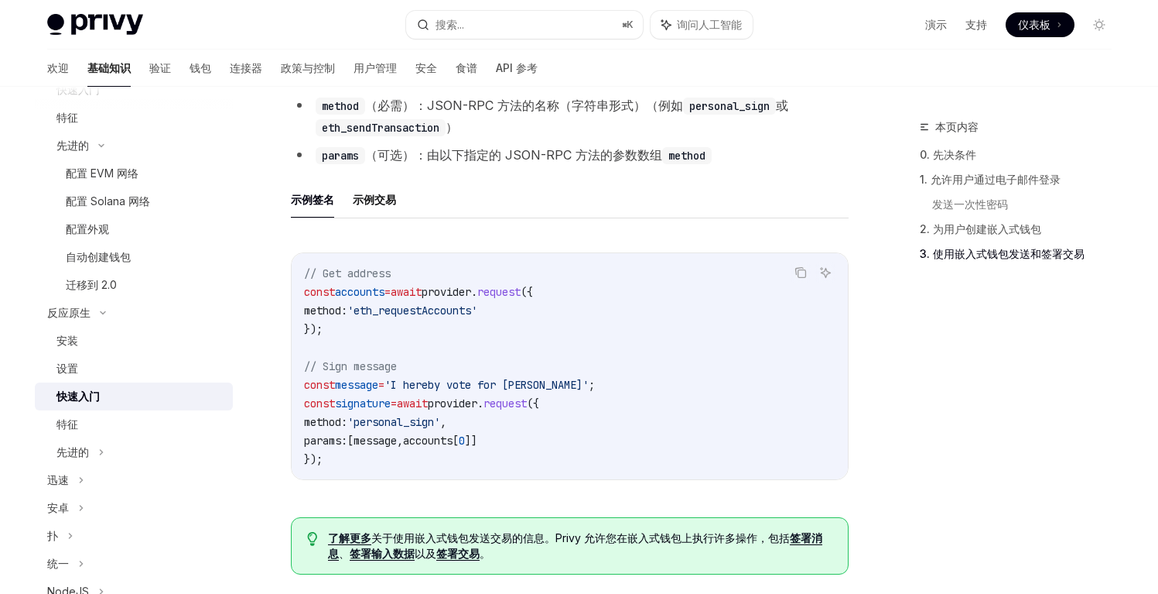
scroll to position [2275, 0]
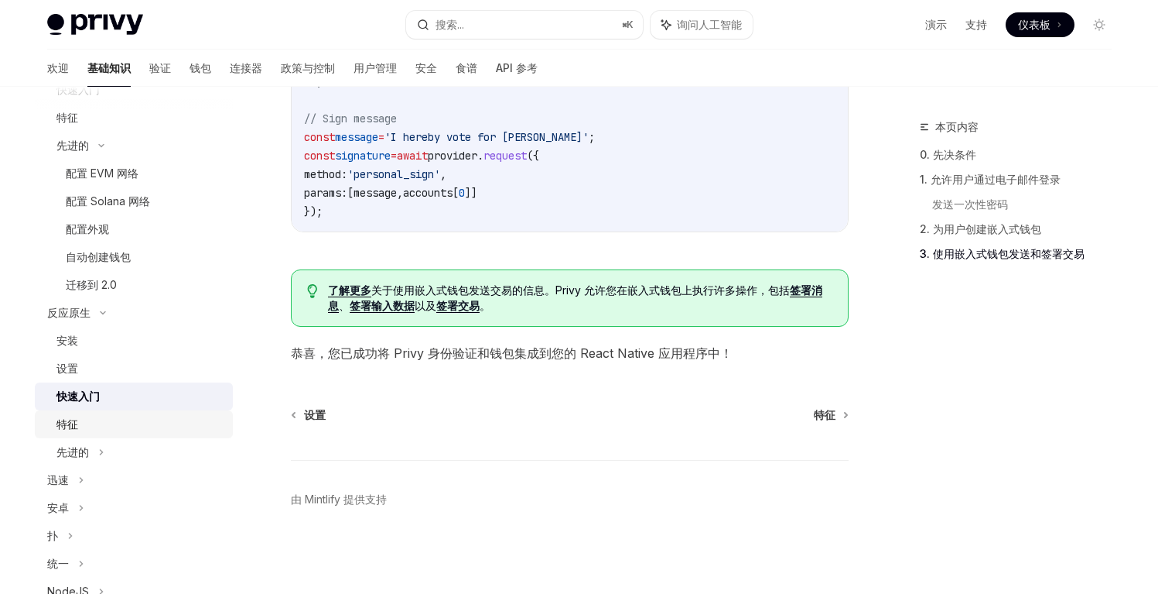
click at [106, 421] on div "特征" at bounding box center [139, 424] width 167 height 19
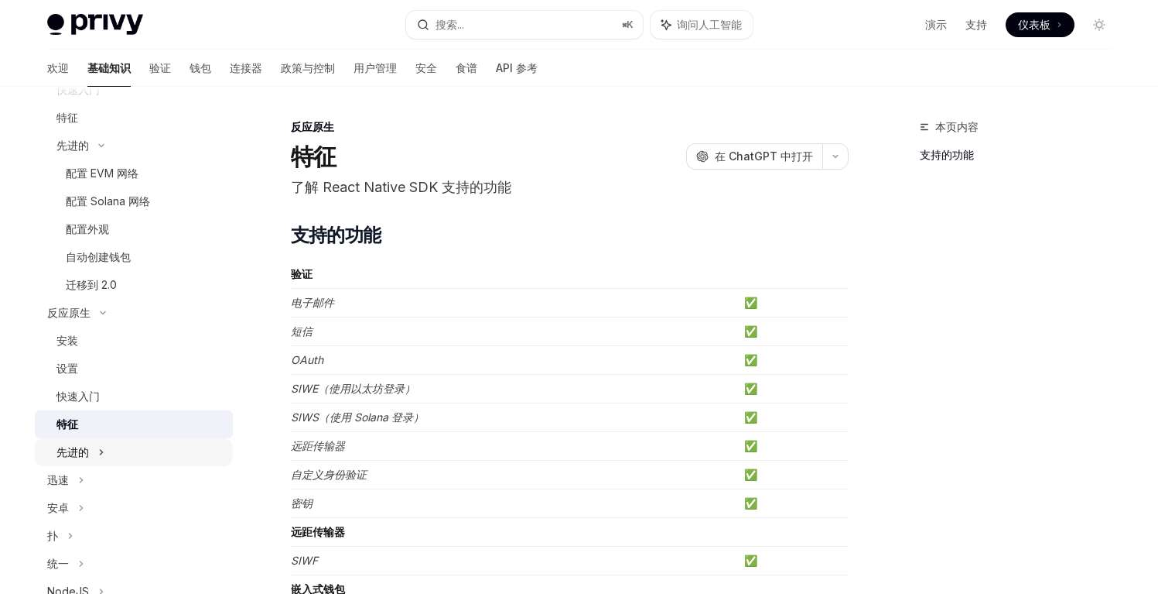
click at [96, 458] on div "先进的" at bounding box center [134, 452] width 198 height 28
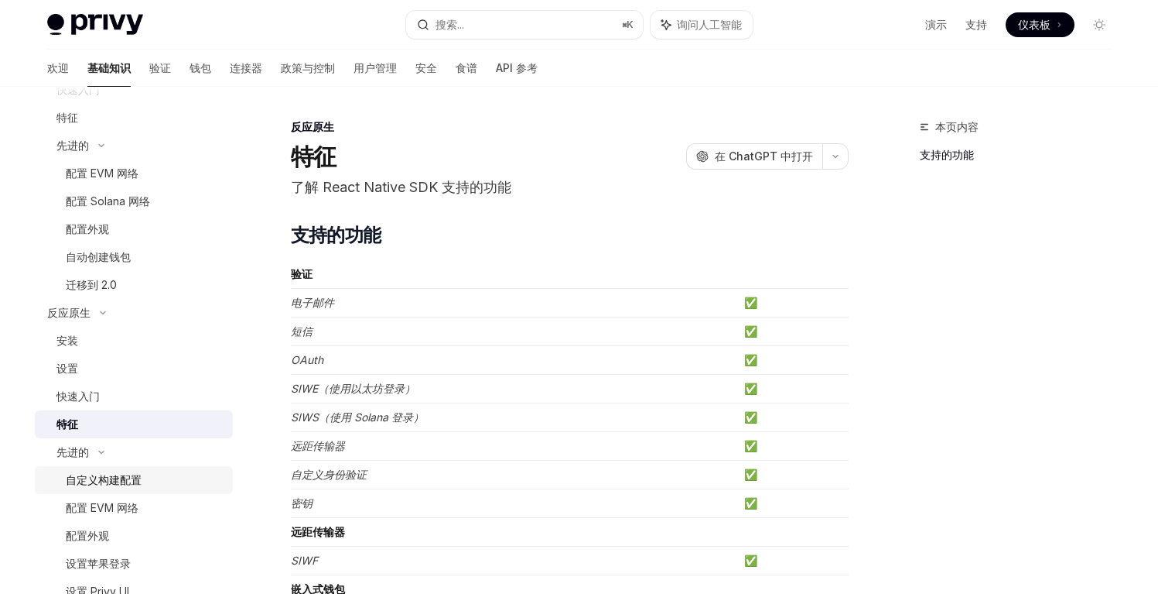
click at [107, 481] on font "自定义构建配置" at bounding box center [104, 479] width 76 height 13
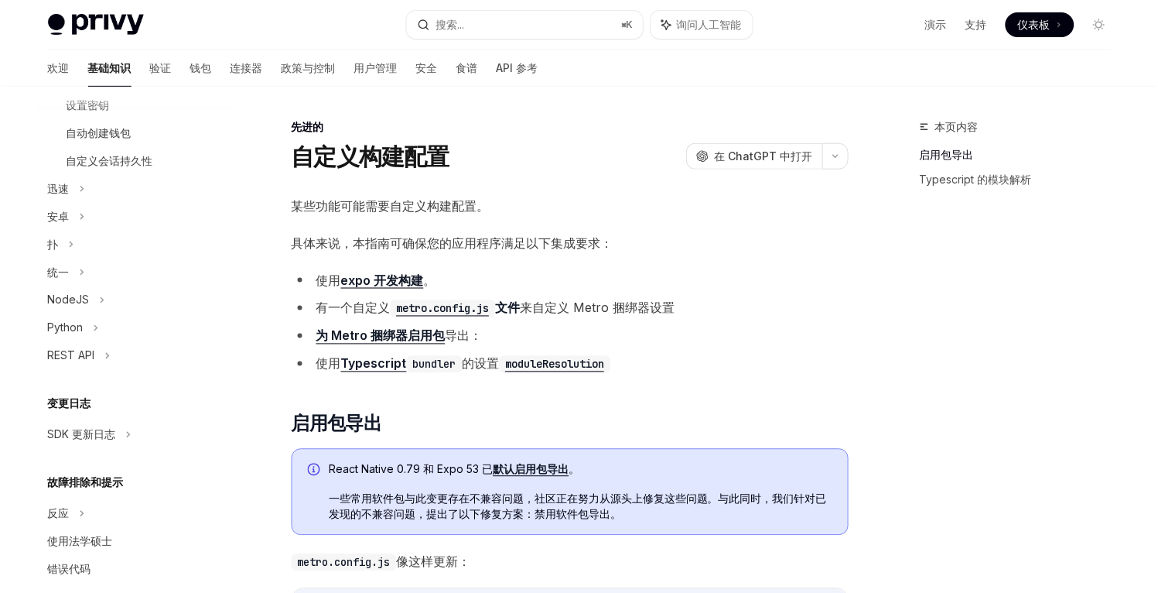
scroll to position [1010, 0]
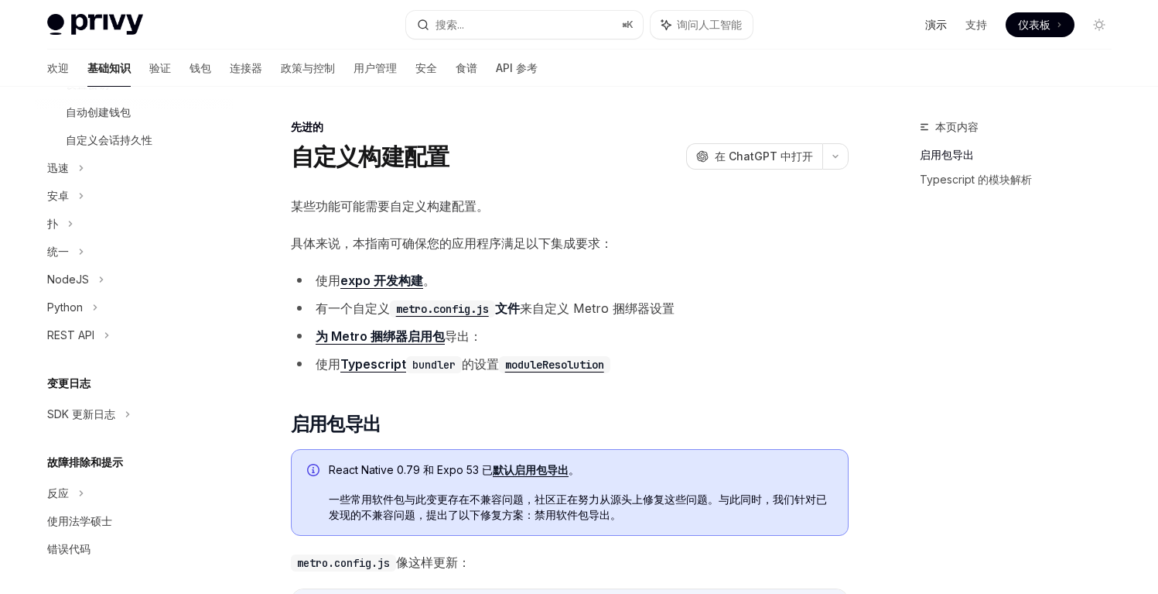
click at [939, 22] on font "演示" at bounding box center [937, 24] width 22 height 13
type textarea "*"
